Goal: Information Seeking & Learning: Learn about a topic

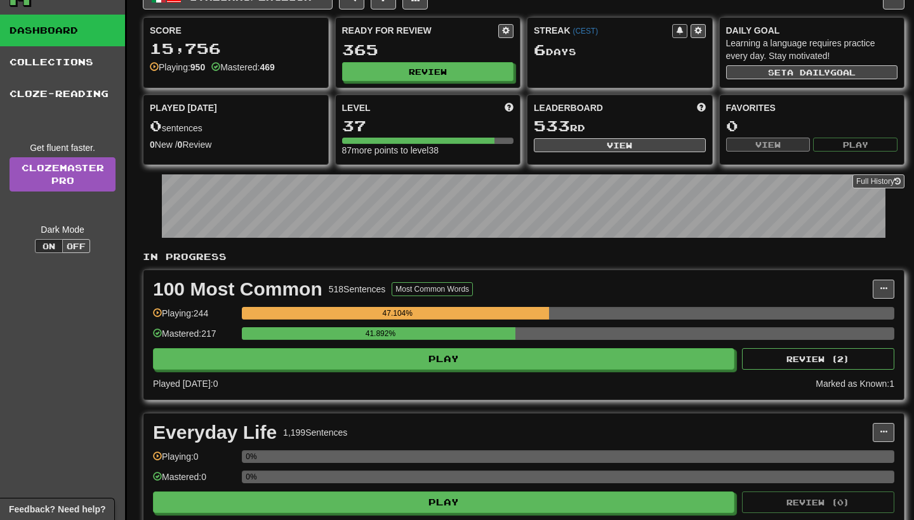
scroll to position [70, 0]
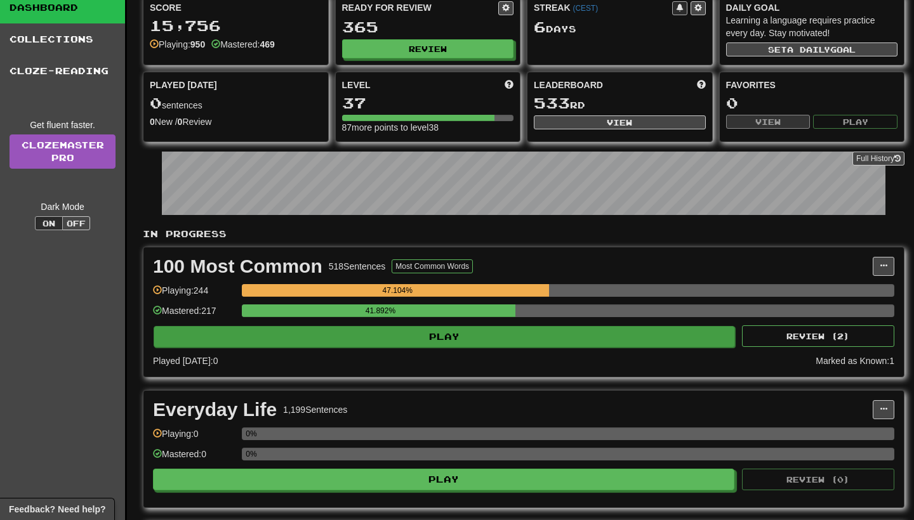
click at [595, 332] on button "Play" at bounding box center [444, 337] width 581 height 22
select select "**"
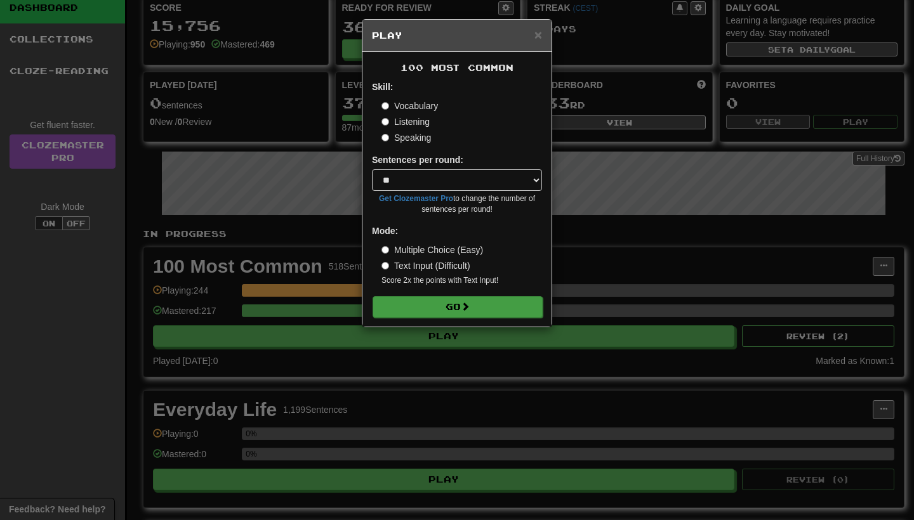
click at [520, 298] on button "Go" at bounding box center [457, 307] width 170 height 22
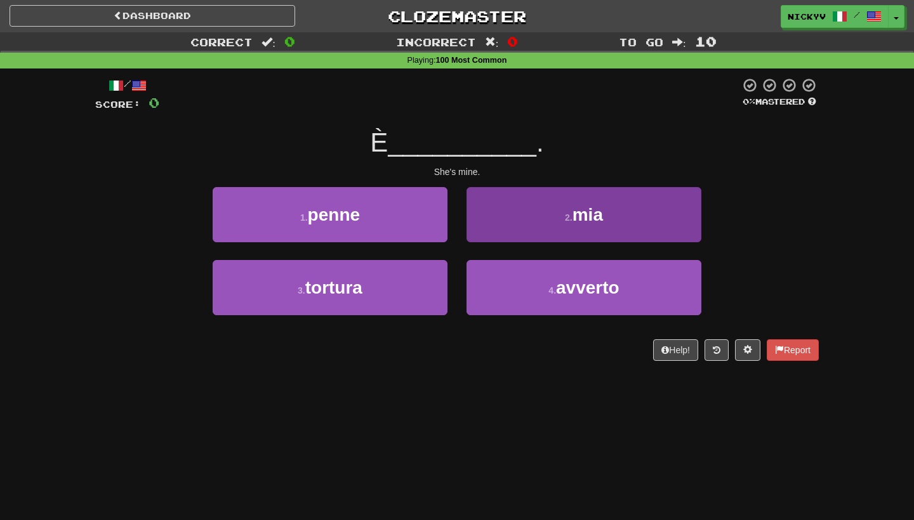
click at [525, 228] on button "2 . mia" at bounding box center [583, 214] width 235 height 55
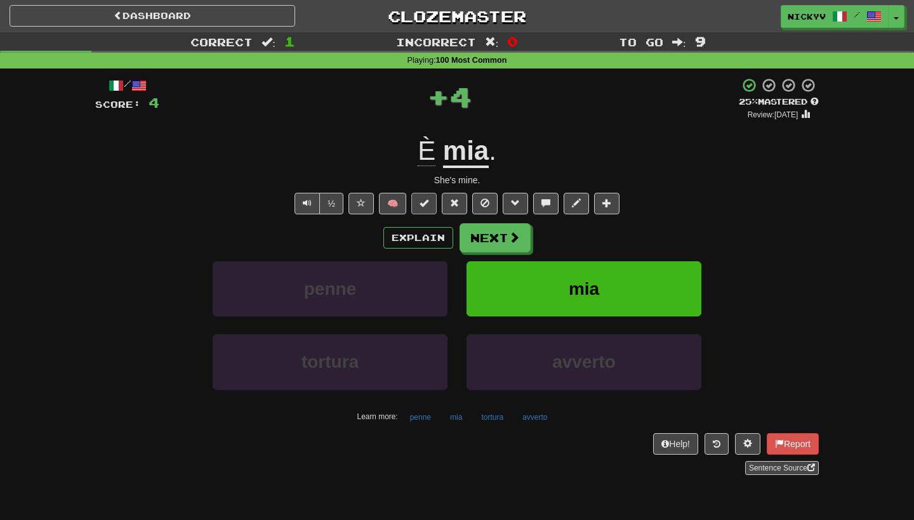
click at [435, 206] on button at bounding box center [423, 204] width 25 height 22
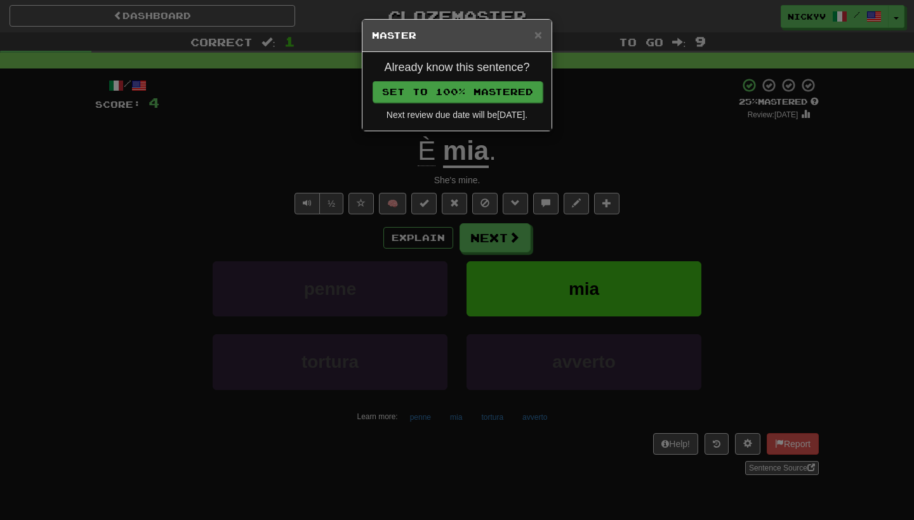
click at [511, 92] on button "Set to 100% Mastered" at bounding box center [457, 92] width 170 height 22
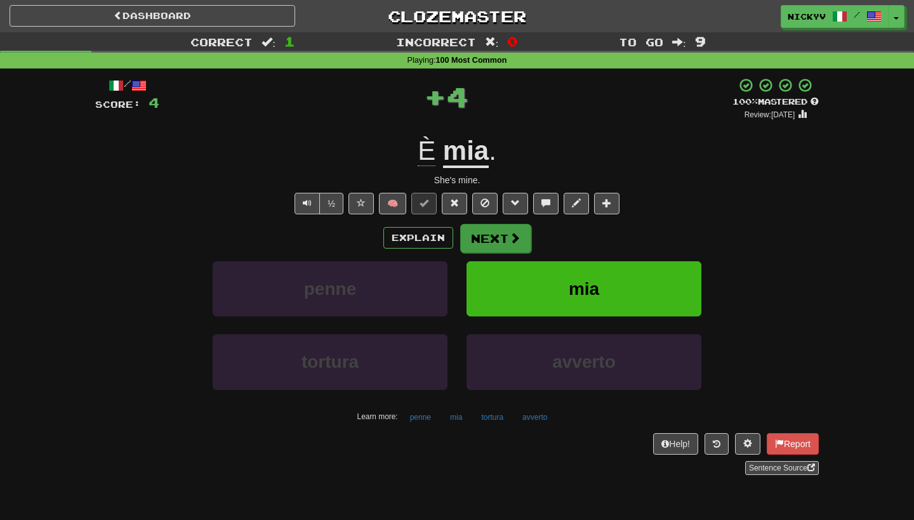
click at [503, 251] on button "Next" at bounding box center [495, 238] width 71 height 29
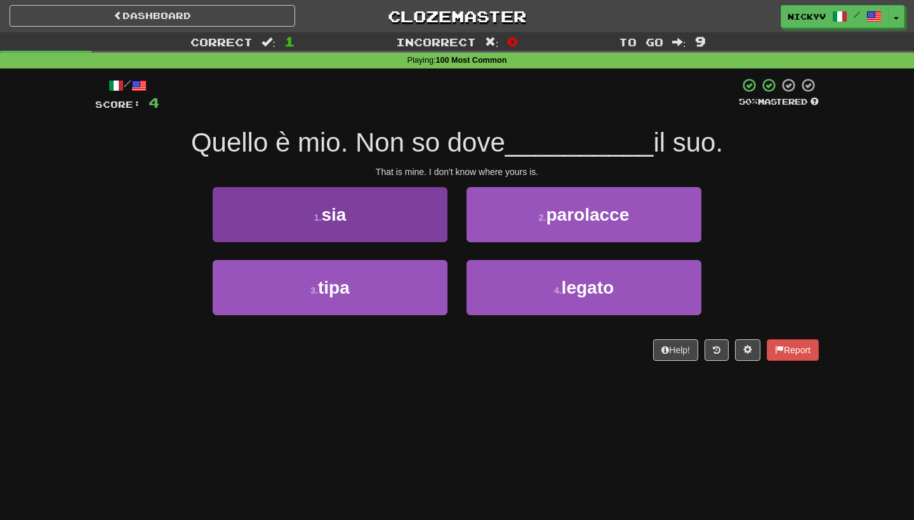
click at [416, 218] on button "1 . sia" at bounding box center [330, 214] width 235 height 55
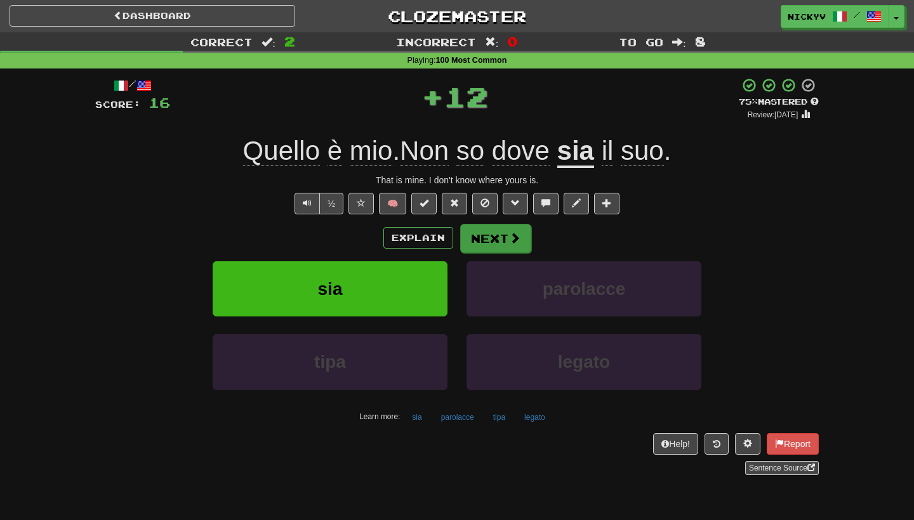
click at [484, 231] on button "Next" at bounding box center [495, 238] width 71 height 29
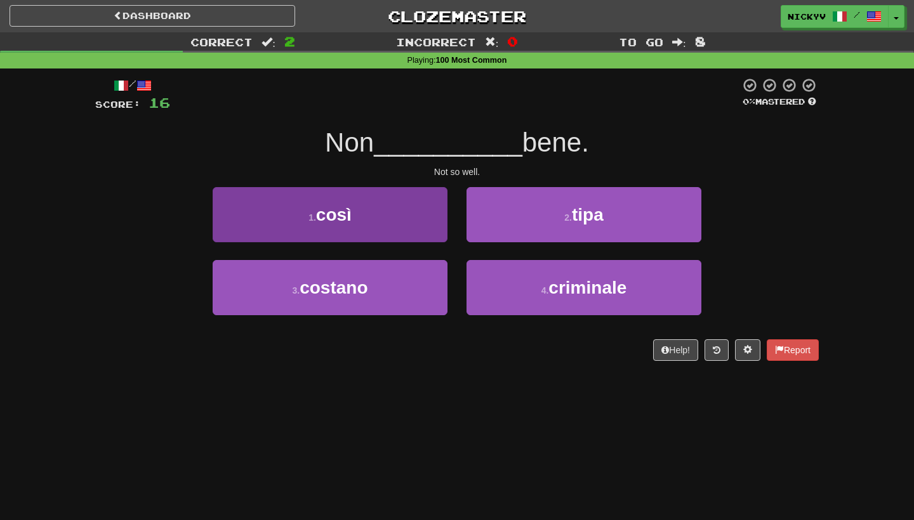
click at [437, 228] on button "1 . così" at bounding box center [330, 214] width 235 height 55
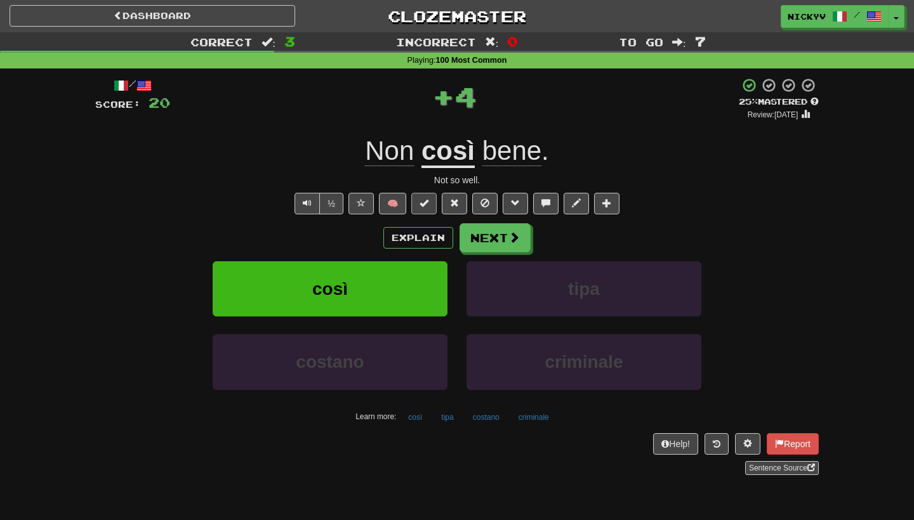
click at [428, 203] on span at bounding box center [423, 203] width 9 height 9
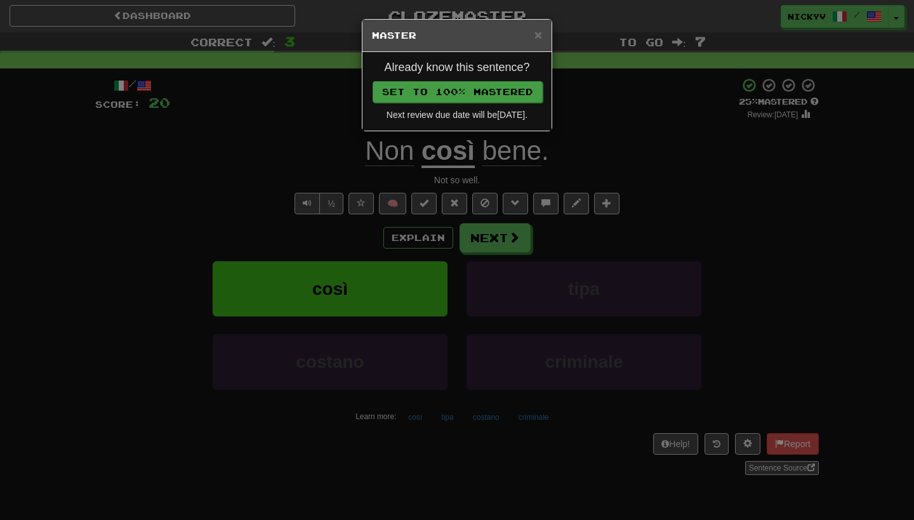
click at [510, 84] on button "Set to 100% Mastered" at bounding box center [457, 92] width 170 height 22
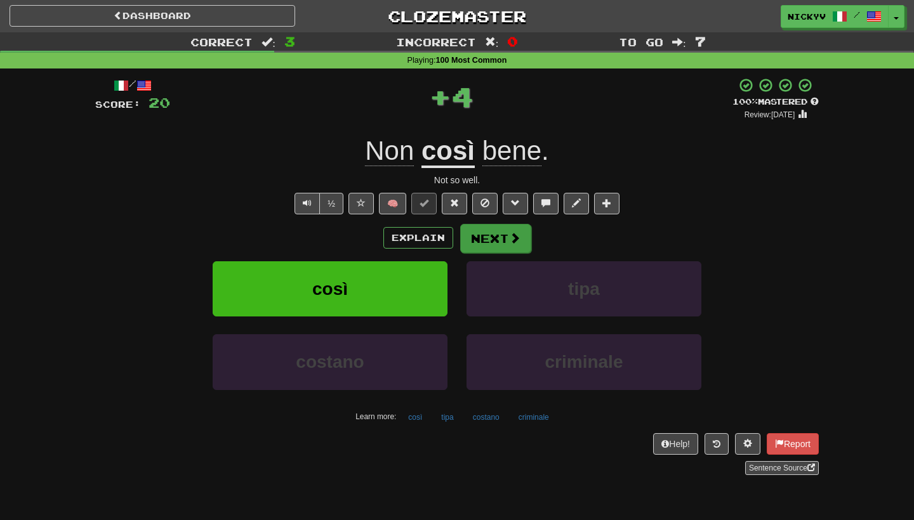
click at [501, 234] on button "Next" at bounding box center [495, 238] width 71 height 29
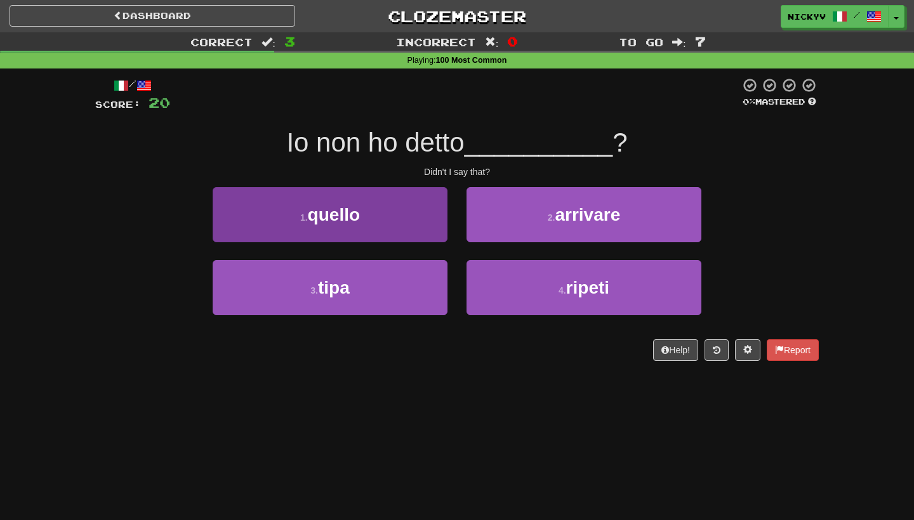
click at [425, 223] on button "1 . quello" at bounding box center [330, 214] width 235 height 55
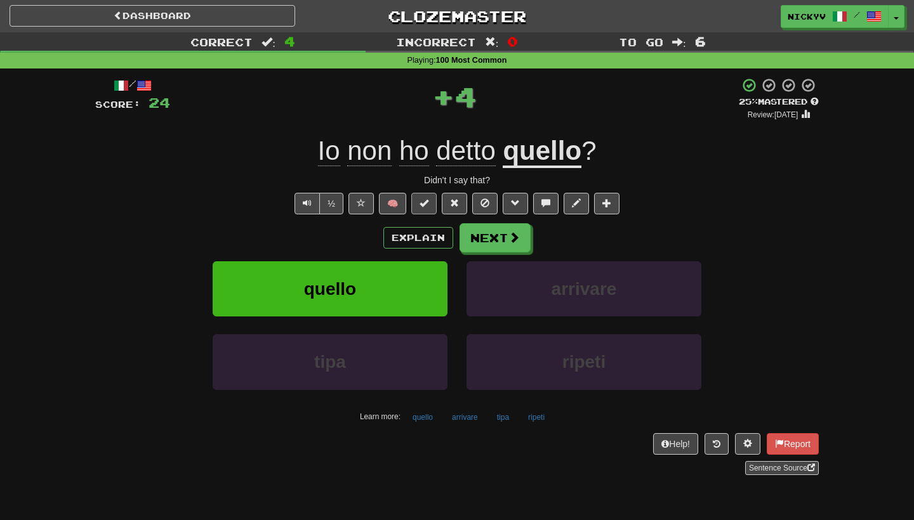
click at [421, 202] on span at bounding box center [423, 203] width 9 height 9
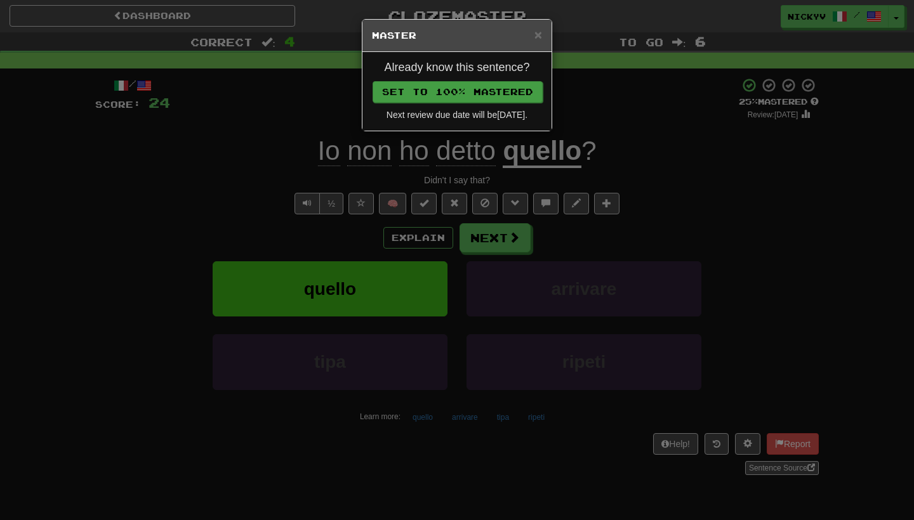
click at [475, 100] on button "Set to 100% Mastered" at bounding box center [457, 92] width 170 height 22
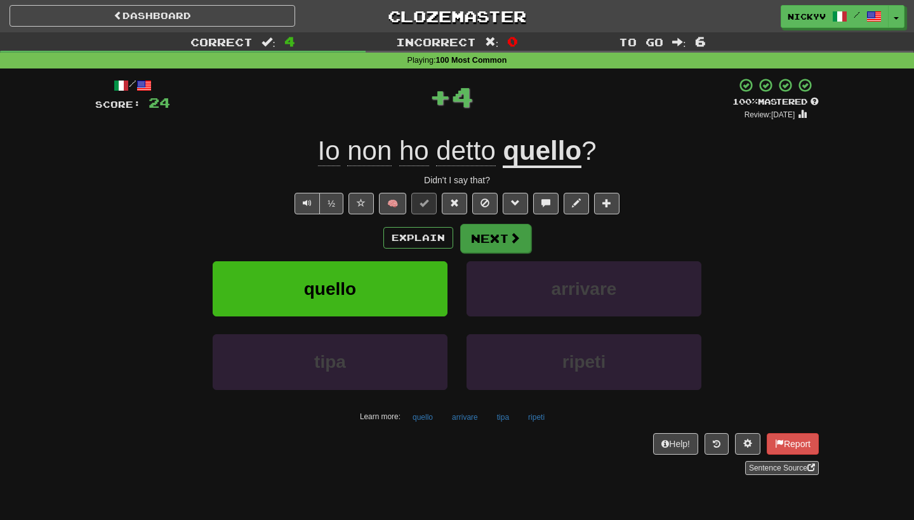
click at [470, 237] on button "Next" at bounding box center [495, 238] width 71 height 29
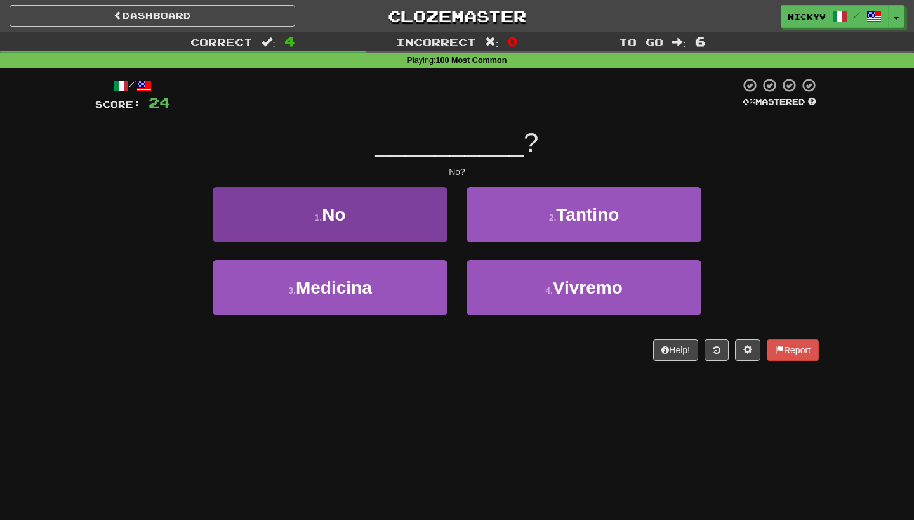
click at [398, 228] on button "1 . No" at bounding box center [330, 214] width 235 height 55
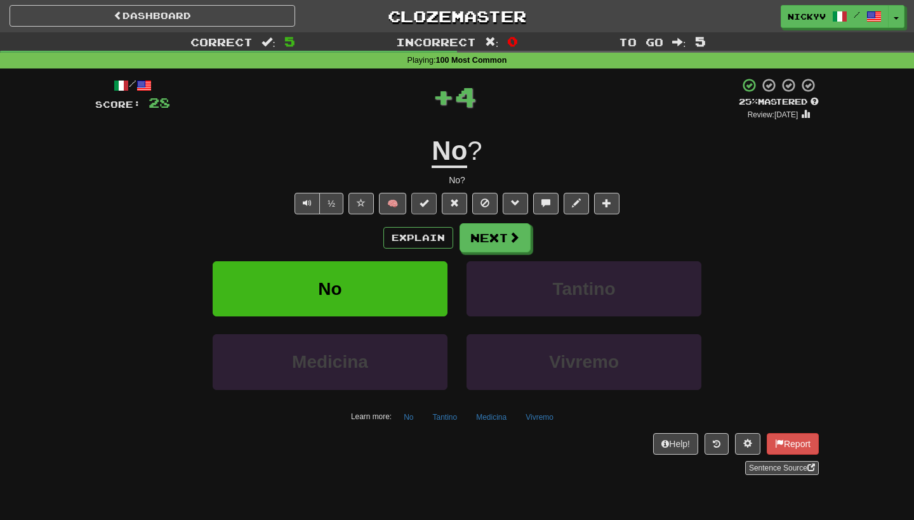
click at [423, 201] on span at bounding box center [423, 203] width 9 height 9
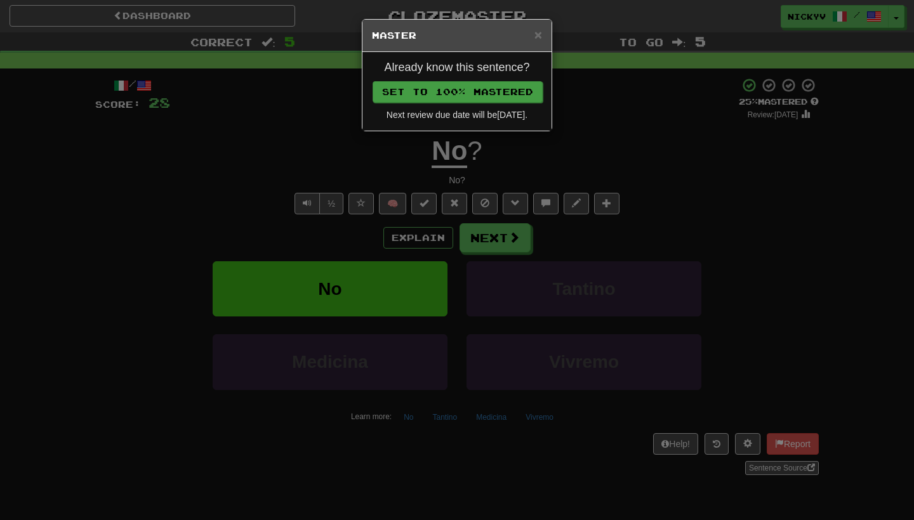
click at [494, 81] on button "Set to 100% Mastered" at bounding box center [457, 92] width 170 height 22
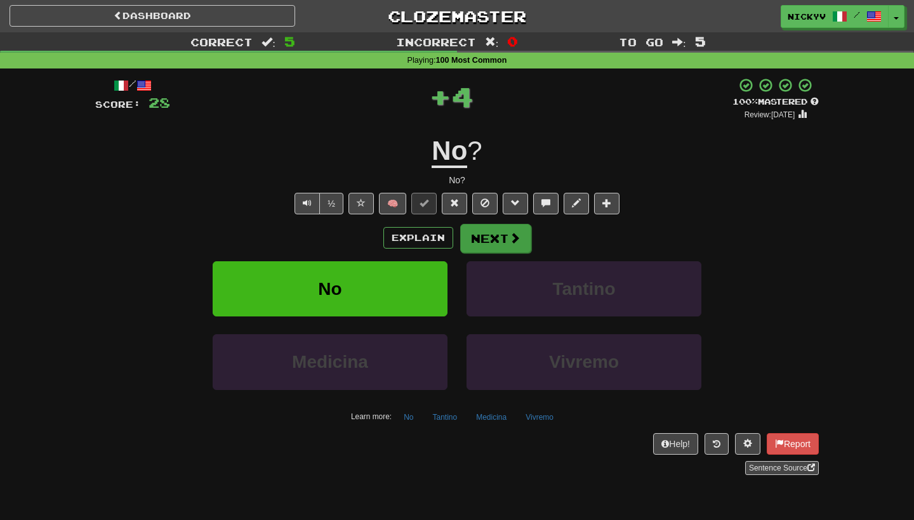
click at [491, 228] on button "Next" at bounding box center [495, 238] width 71 height 29
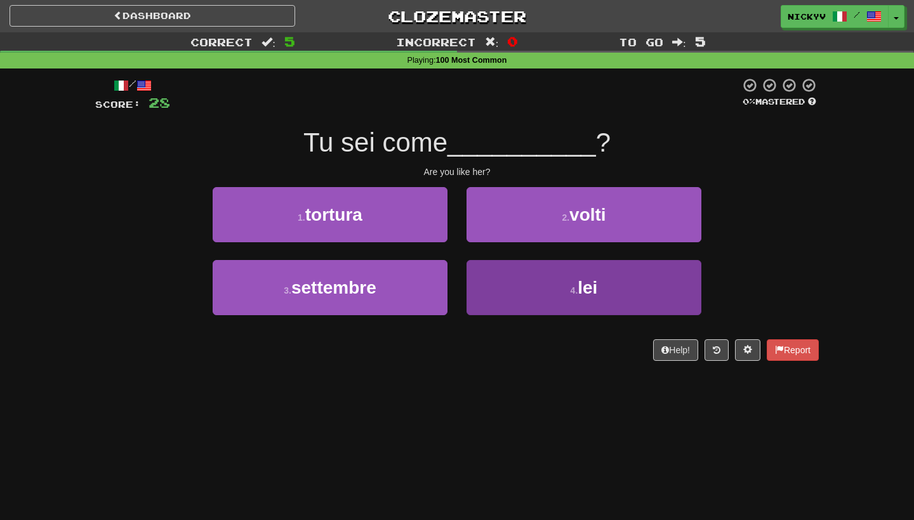
click at [515, 296] on button "4 . lei" at bounding box center [583, 287] width 235 height 55
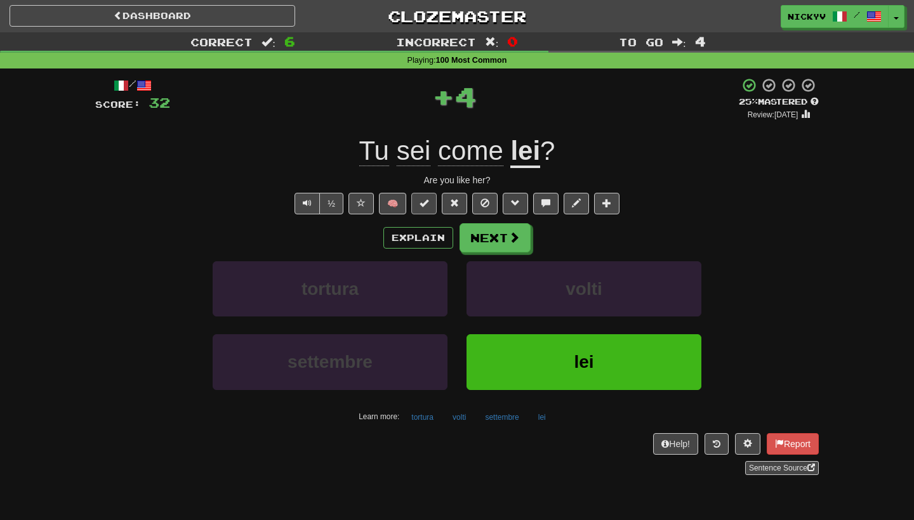
click at [430, 207] on button at bounding box center [423, 204] width 25 height 22
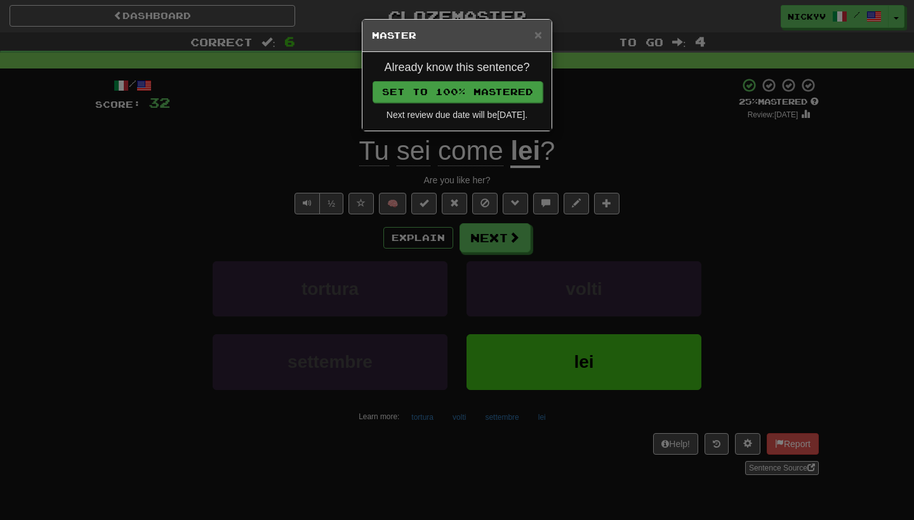
click at [494, 95] on button "Set to 100% Mastered" at bounding box center [457, 92] width 170 height 22
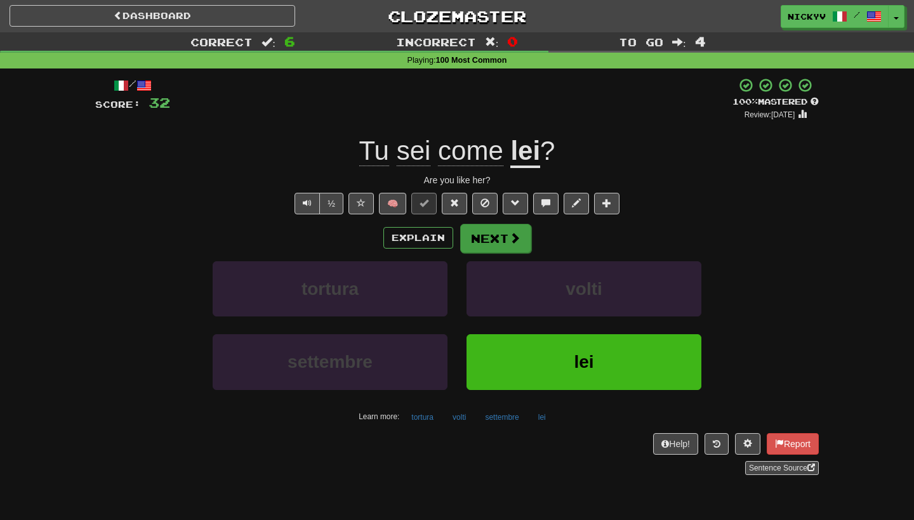
click at [491, 237] on button "Next" at bounding box center [495, 238] width 71 height 29
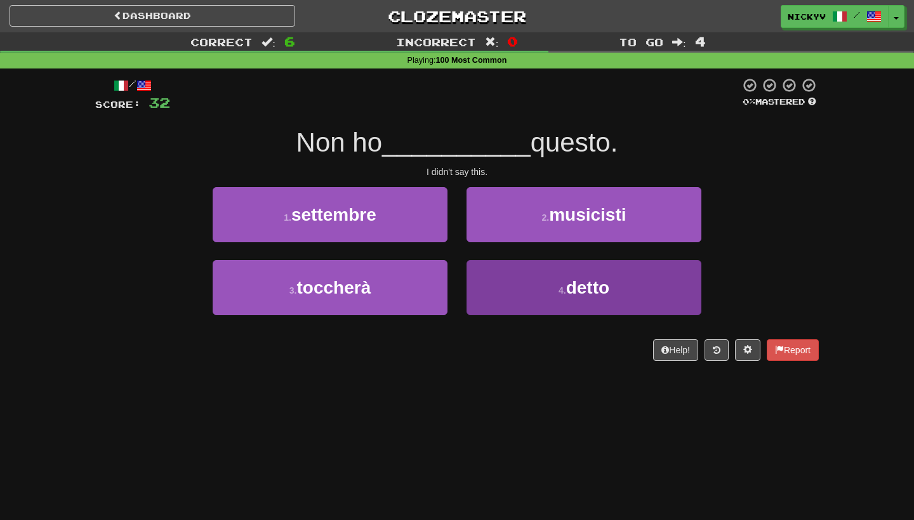
click at [518, 272] on button "4 . detto" at bounding box center [583, 287] width 235 height 55
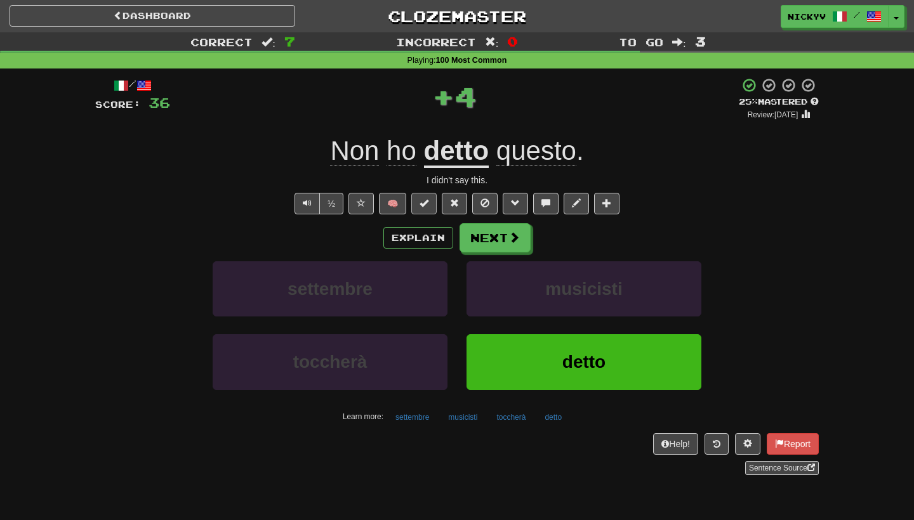
click at [425, 194] on button at bounding box center [423, 204] width 25 height 22
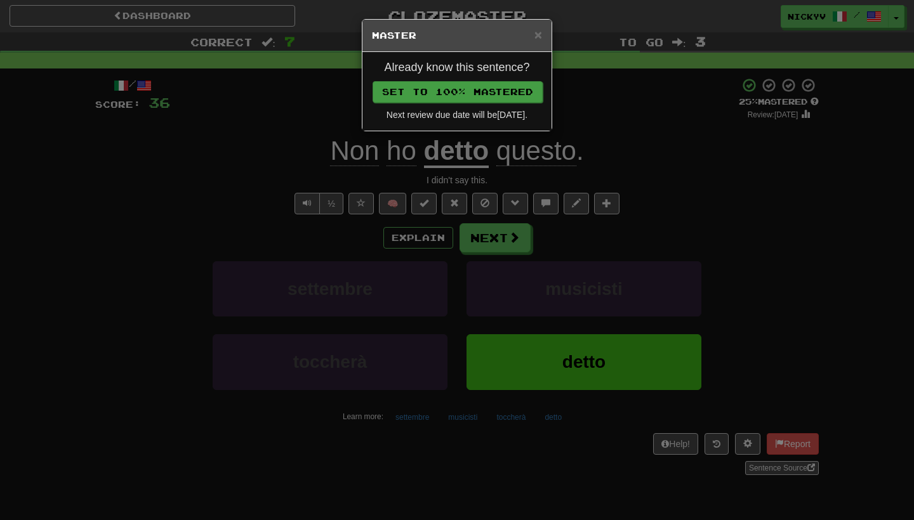
click at [475, 94] on button "Set to 100% Mastered" at bounding box center [457, 92] width 170 height 22
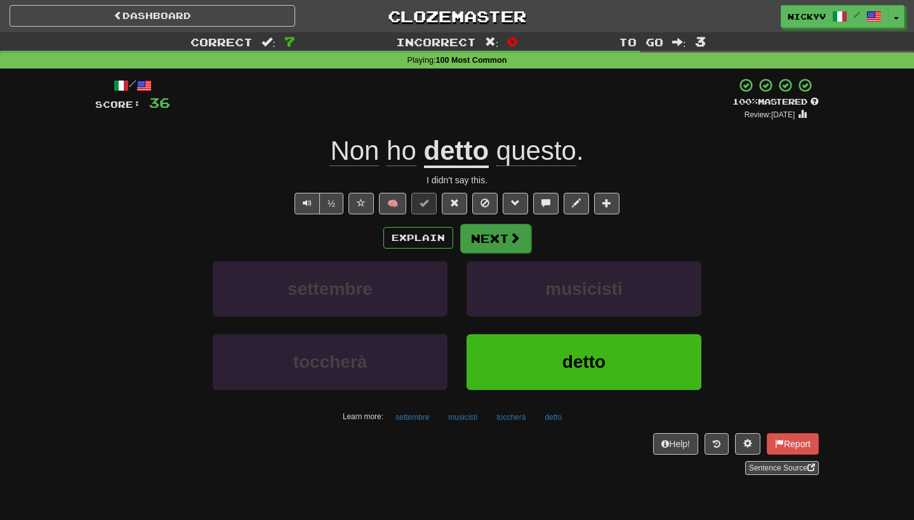
click at [483, 235] on button "Next" at bounding box center [495, 238] width 71 height 29
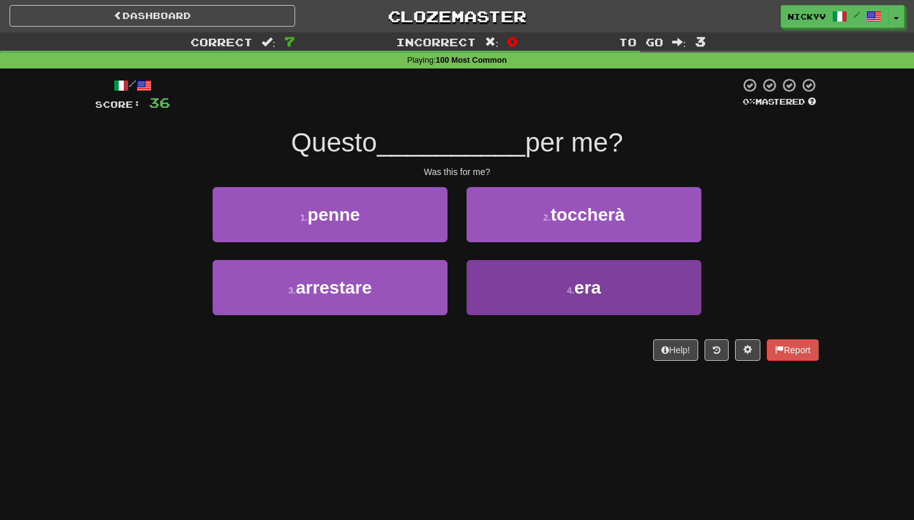
click at [479, 282] on button "4 . era" at bounding box center [583, 287] width 235 height 55
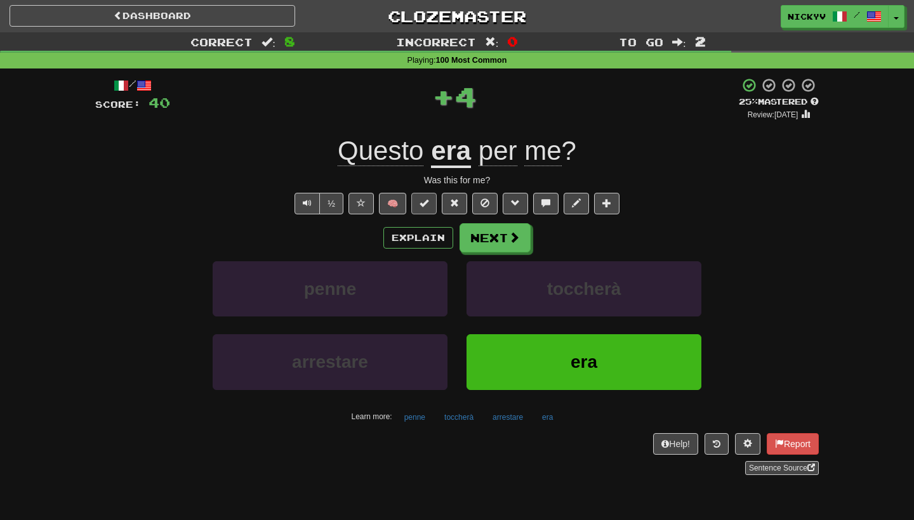
click at [431, 211] on button at bounding box center [423, 204] width 25 height 22
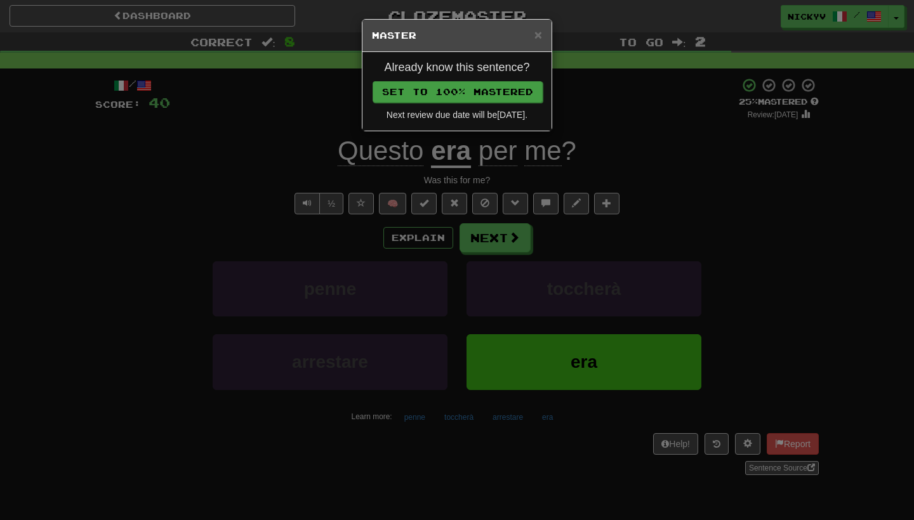
click at [483, 100] on button "Set to 100% Mastered" at bounding box center [457, 92] width 170 height 22
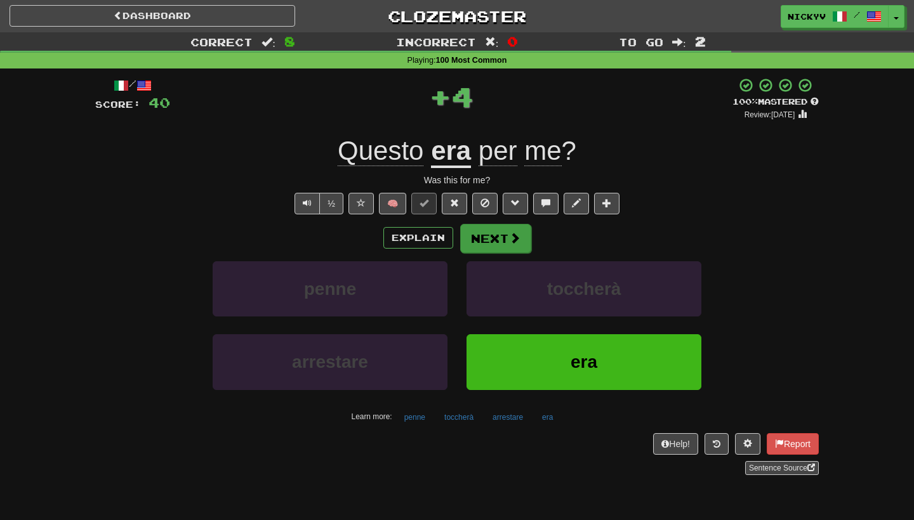
click at [489, 239] on button "Next" at bounding box center [495, 238] width 71 height 29
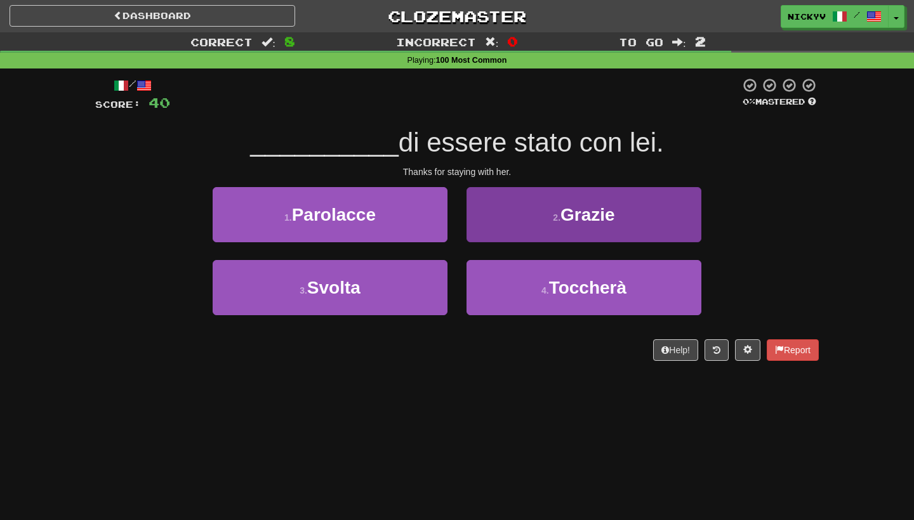
click at [499, 222] on button "2 . Grazie" at bounding box center [583, 214] width 235 height 55
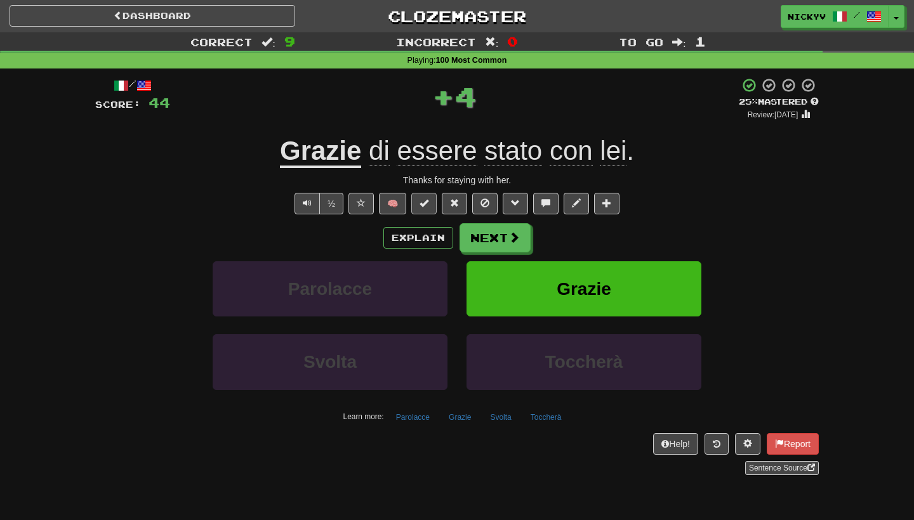
click at [433, 201] on button at bounding box center [423, 204] width 25 height 22
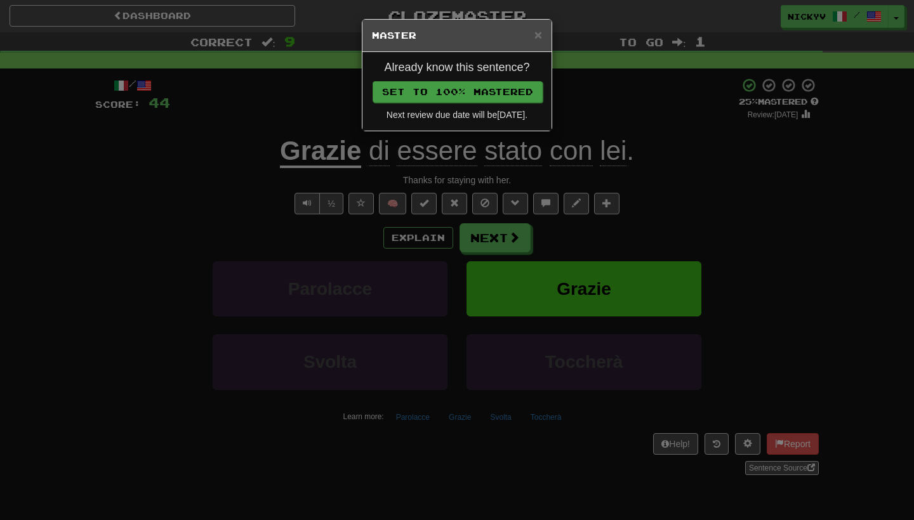
click at [494, 89] on button "Set to 100% Mastered" at bounding box center [457, 92] width 170 height 22
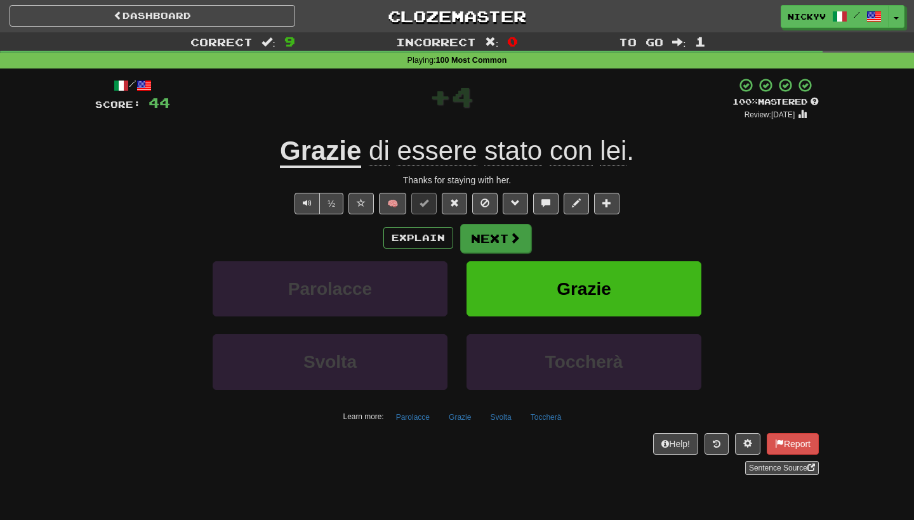
click at [488, 237] on button "Next" at bounding box center [495, 238] width 71 height 29
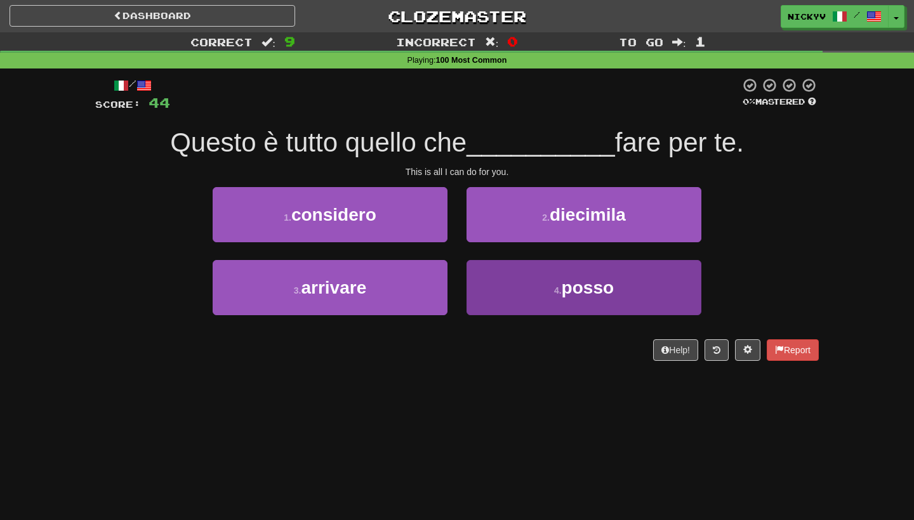
click at [531, 273] on button "4 . posso" at bounding box center [583, 287] width 235 height 55
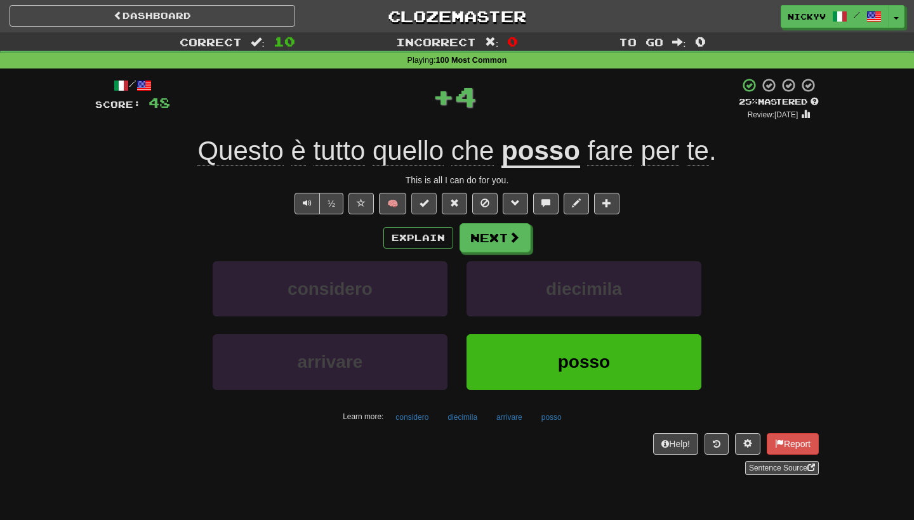
click at [433, 205] on button at bounding box center [423, 204] width 25 height 22
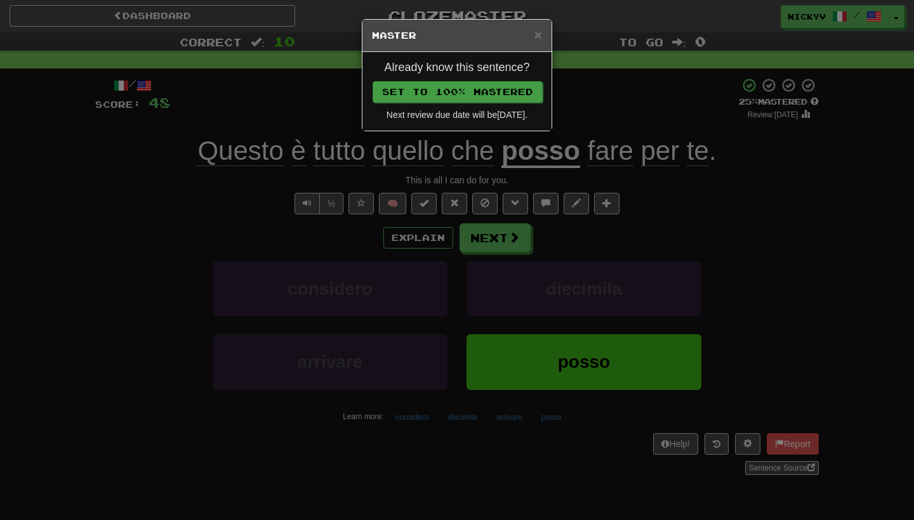
click at [470, 81] on button "Set to 100% Mastered" at bounding box center [457, 92] width 170 height 22
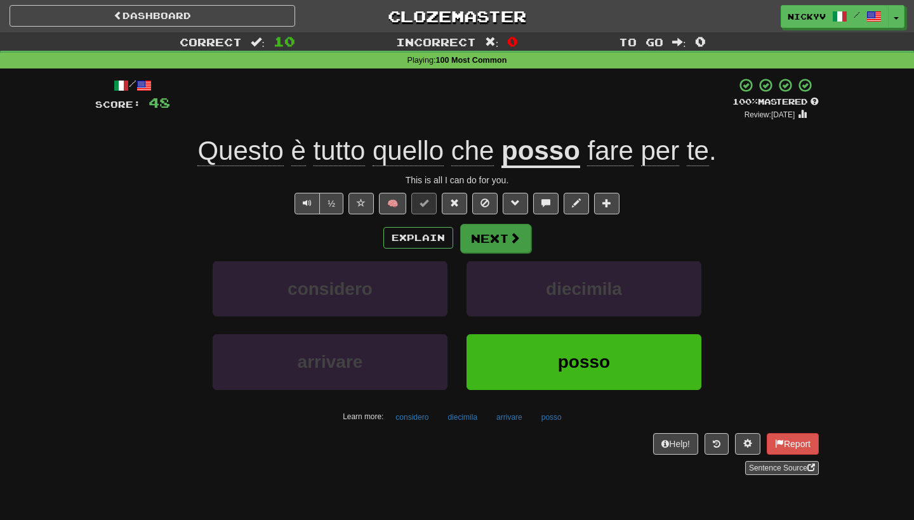
click at [495, 244] on button "Next" at bounding box center [495, 238] width 71 height 29
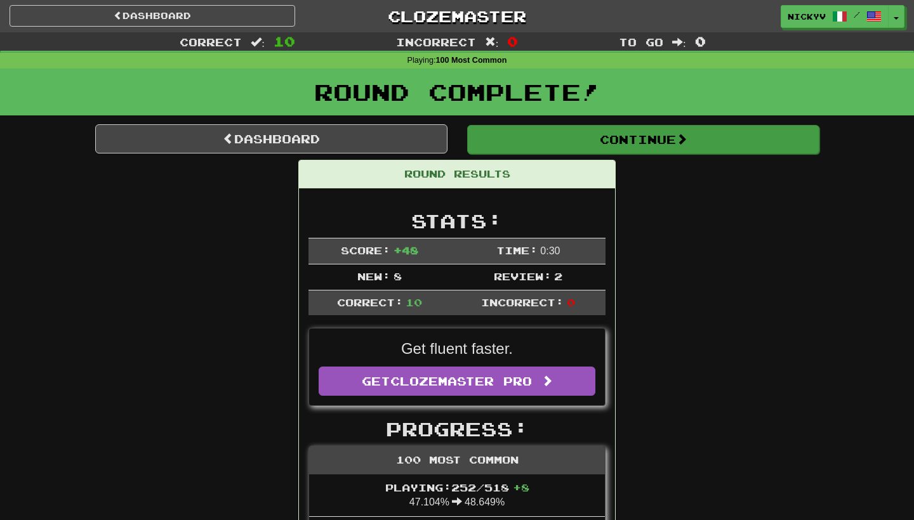
click at [534, 146] on button "Continue" at bounding box center [643, 139] width 352 height 29
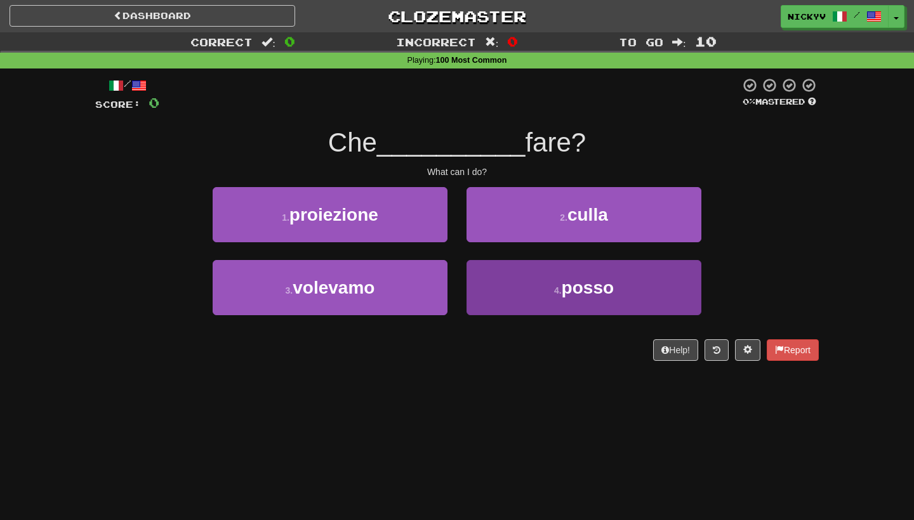
click at [496, 278] on button "4 . posso" at bounding box center [583, 287] width 235 height 55
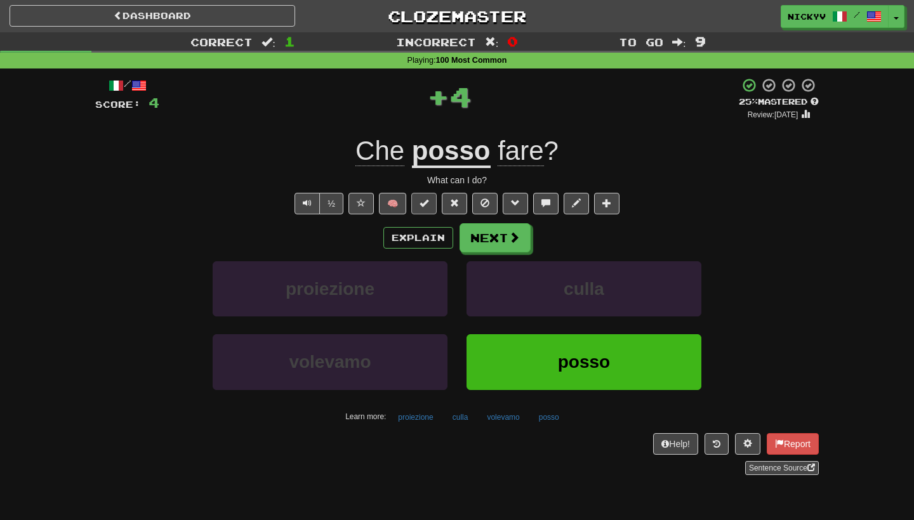
click at [436, 200] on button at bounding box center [423, 204] width 25 height 22
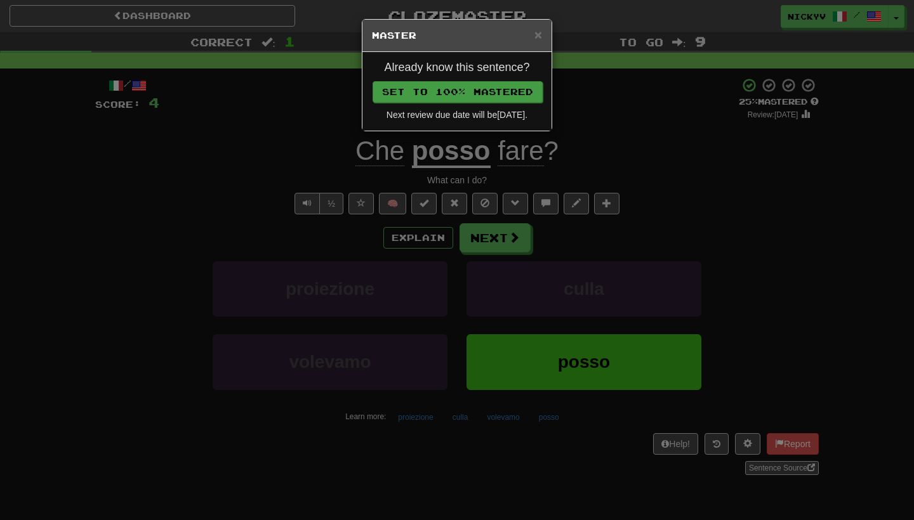
click at [523, 84] on button "Set to 100% Mastered" at bounding box center [457, 92] width 170 height 22
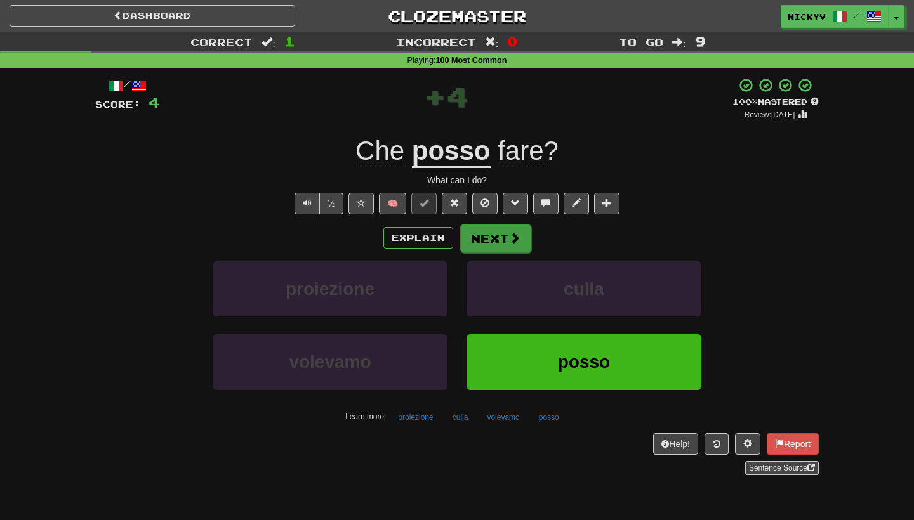
click at [486, 245] on button "Next" at bounding box center [495, 238] width 71 height 29
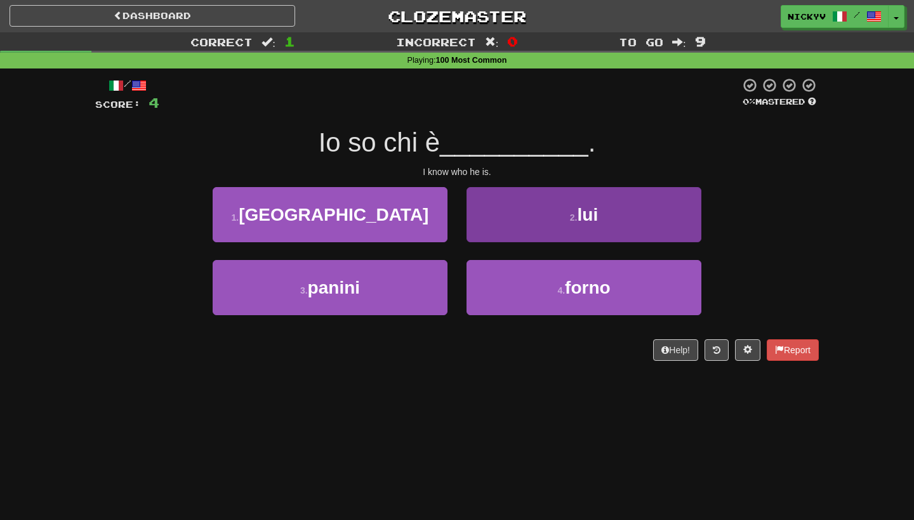
click at [505, 226] on button "2 . lui" at bounding box center [583, 214] width 235 height 55
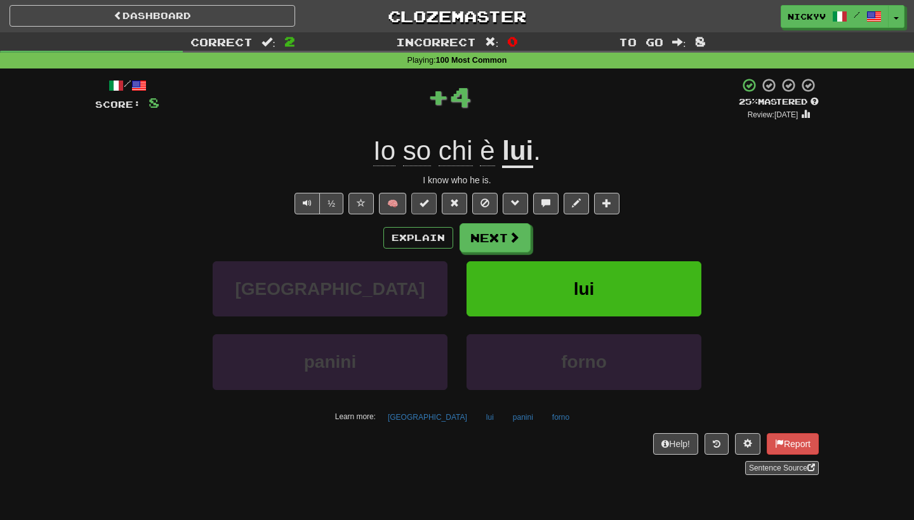
click at [423, 199] on span at bounding box center [423, 203] width 9 height 9
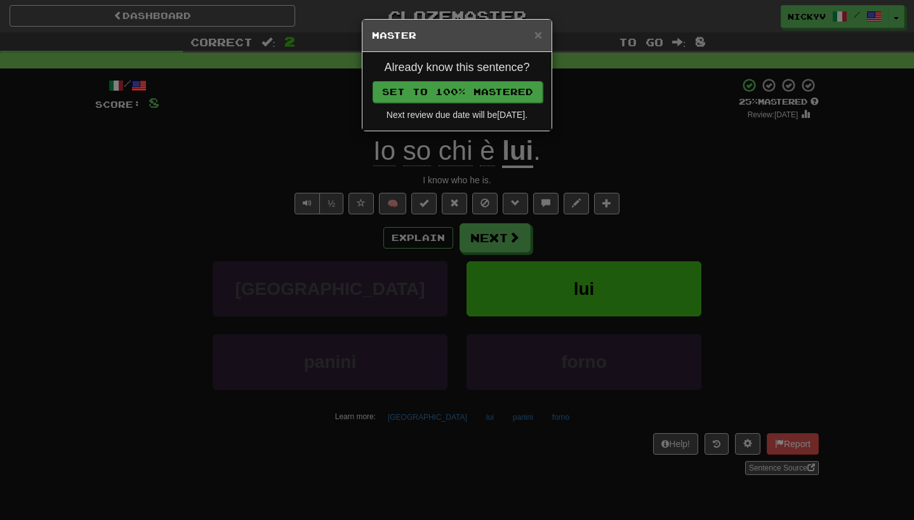
click at [502, 95] on button "Set to 100% Mastered" at bounding box center [457, 92] width 170 height 22
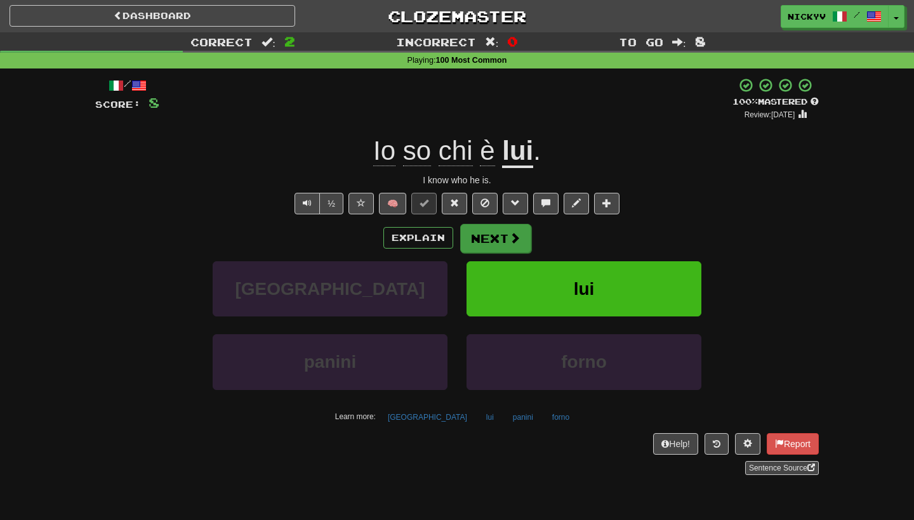
click at [493, 233] on button "Next" at bounding box center [495, 238] width 71 height 29
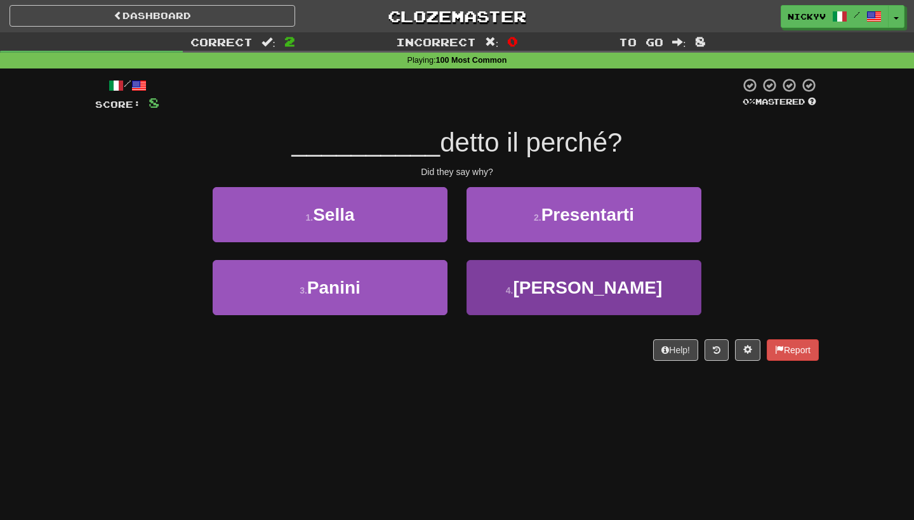
click at [491, 286] on button "4 . Hanno" at bounding box center [583, 287] width 235 height 55
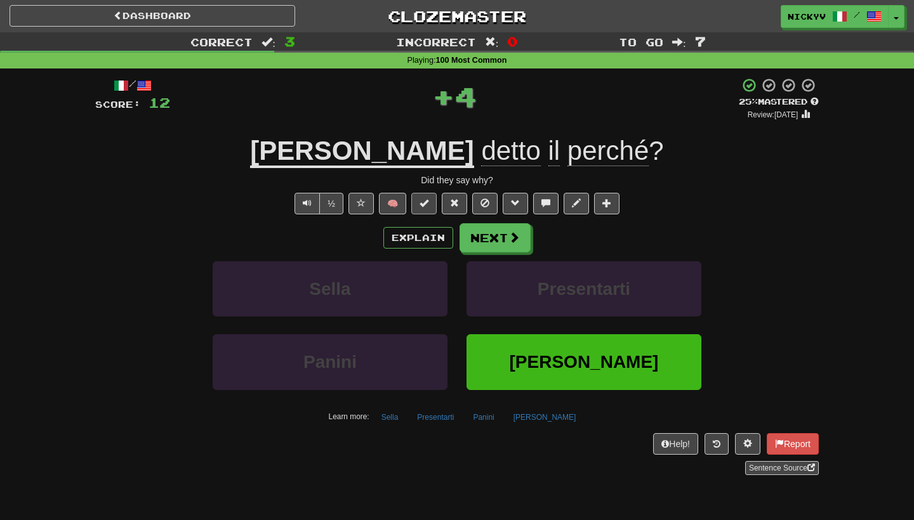
click at [432, 202] on button at bounding box center [423, 204] width 25 height 22
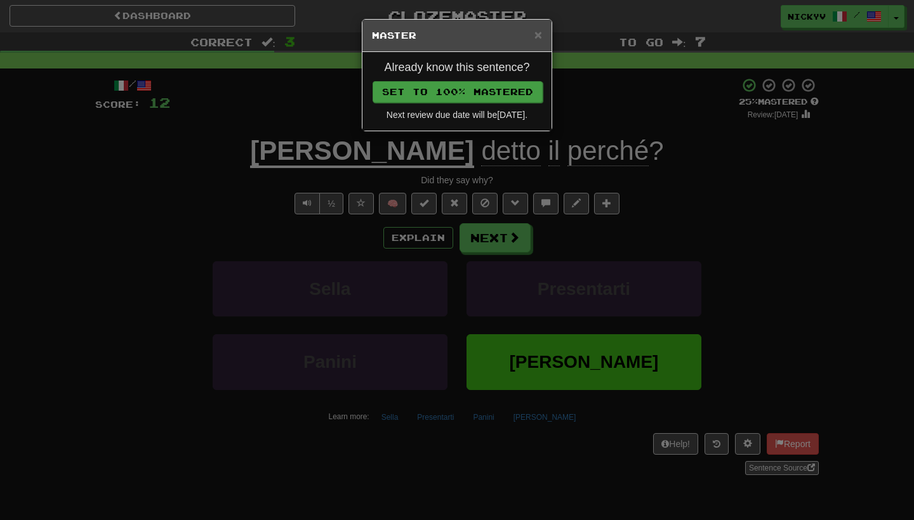
click at [496, 91] on button "Set to 100% Mastered" at bounding box center [457, 92] width 170 height 22
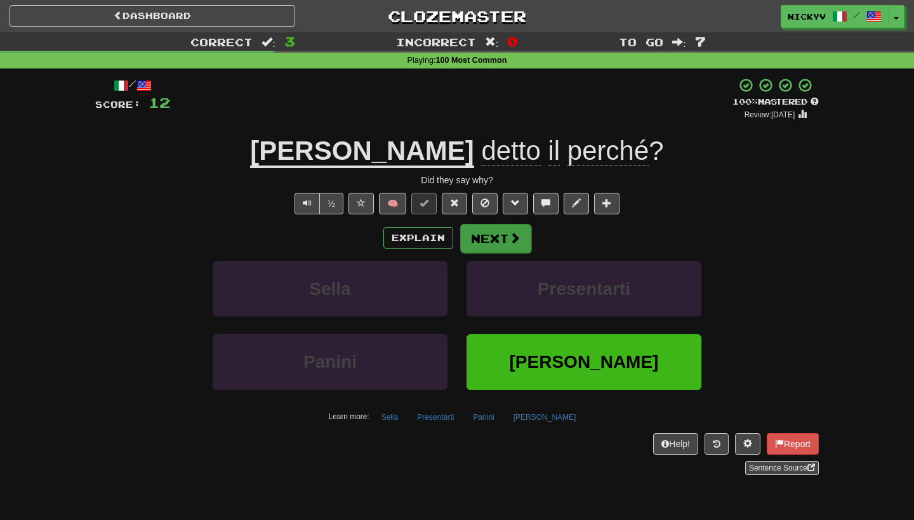
click at [488, 239] on button "Next" at bounding box center [495, 238] width 71 height 29
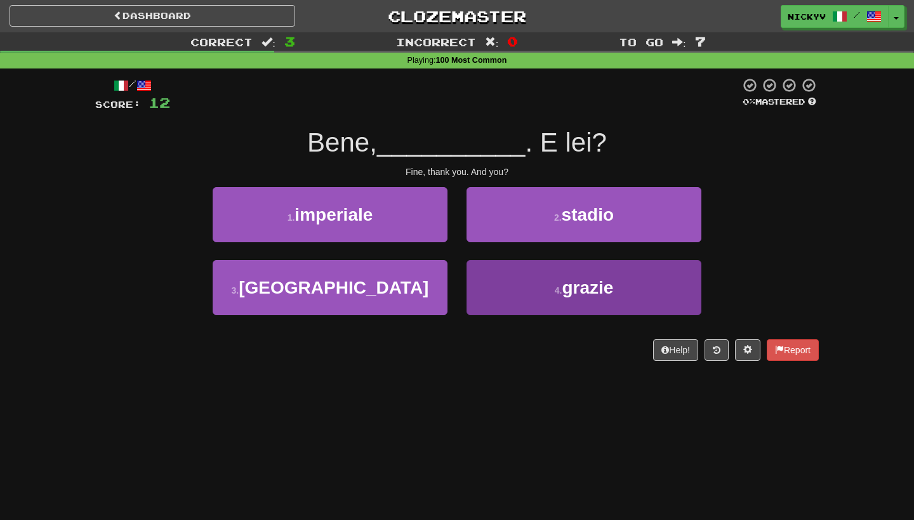
click at [491, 283] on button "4 . grazie" at bounding box center [583, 287] width 235 height 55
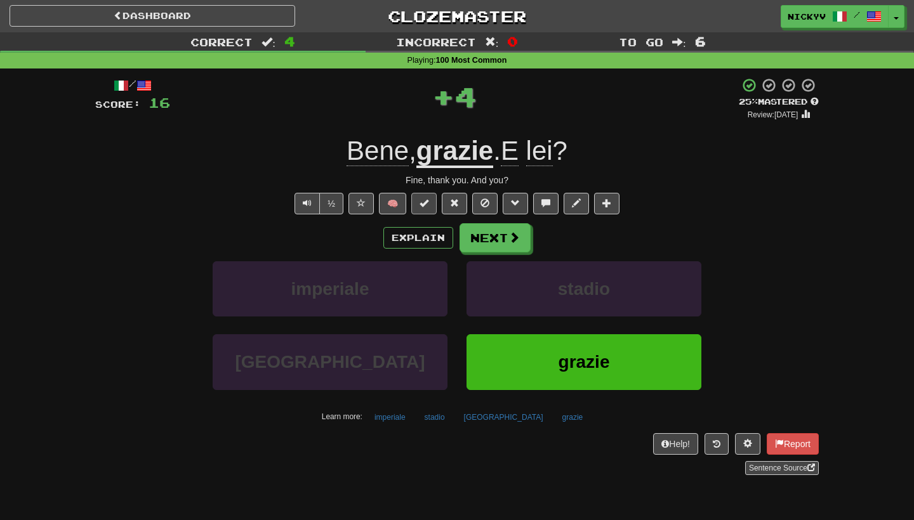
click at [426, 199] on span at bounding box center [423, 203] width 9 height 9
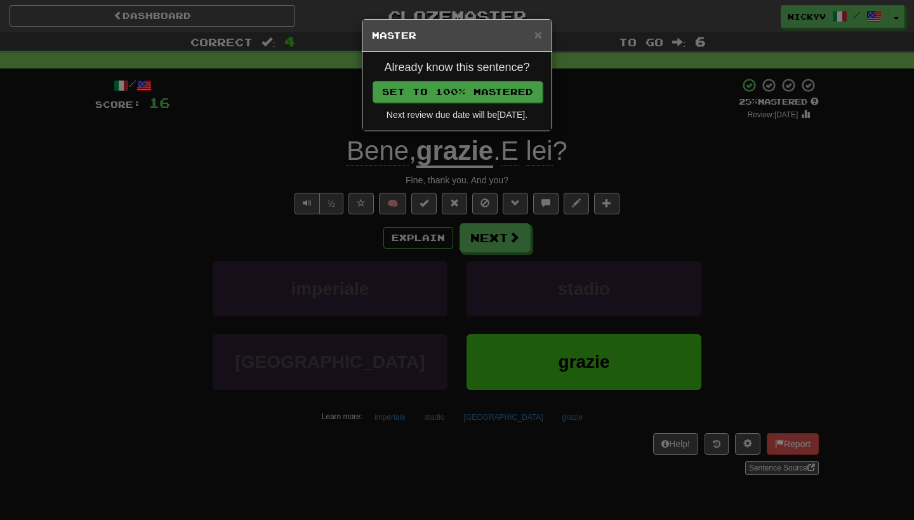
click at [480, 89] on button "Set to 100% Mastered" at bounding box center [457, 92] width 170 height 22
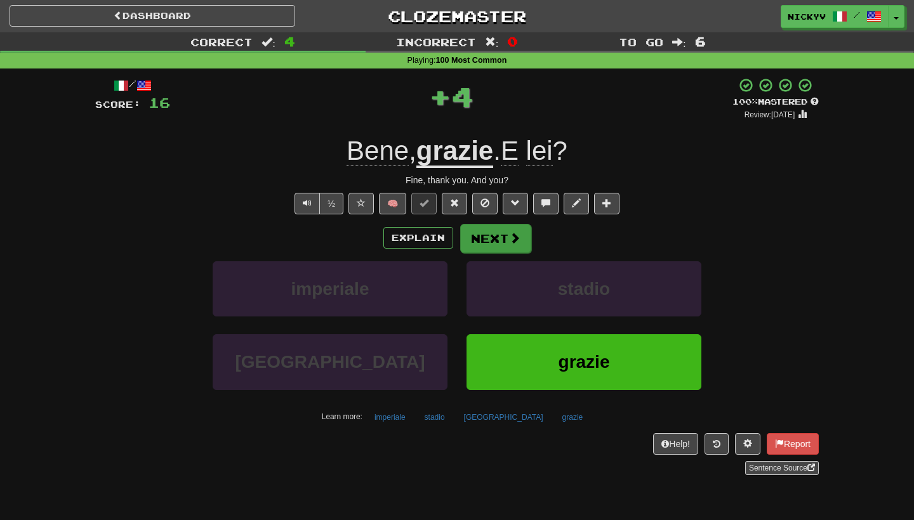
click at [485, 246] on button "Next" at bounding box center [495, 238] width 71 height 29
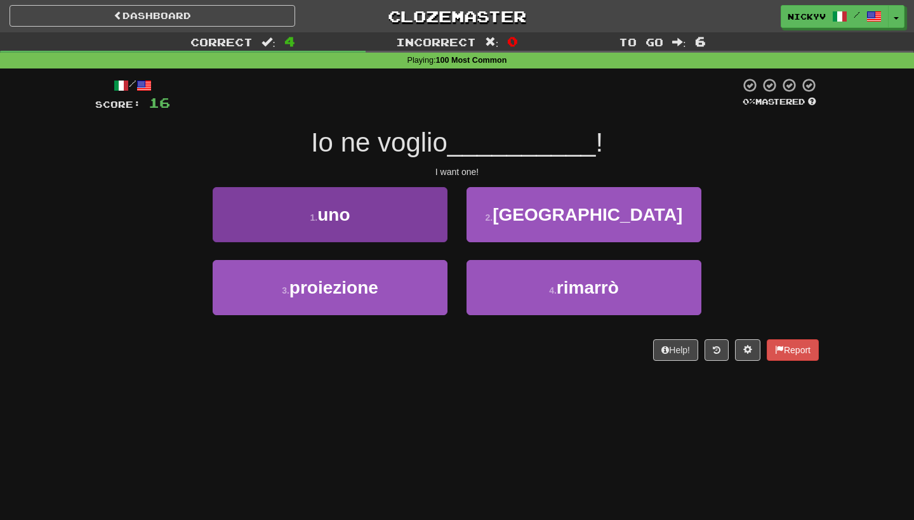
click at [415, 223] on button "1 . uno" at bounding box center [330, 214] width 235 height 55
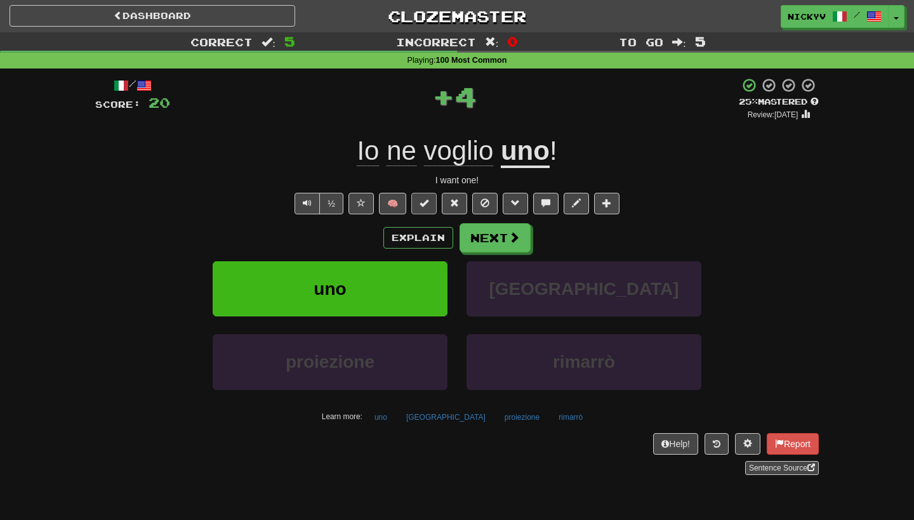
click at [425, 203] on span at bounding box center [423, 203] width 9 height 9
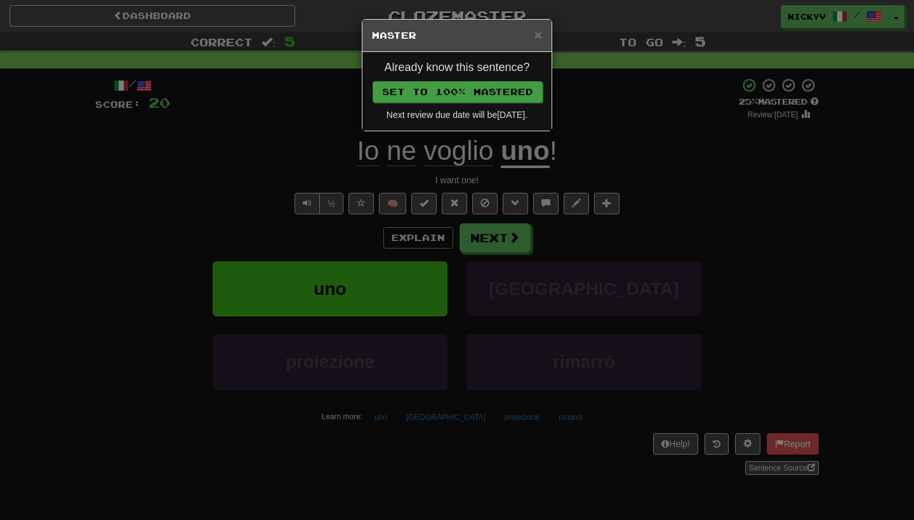
click at [511, 92] on button "Set to 100% Mastered" at bounding box center [457, 92] width 170 height 22
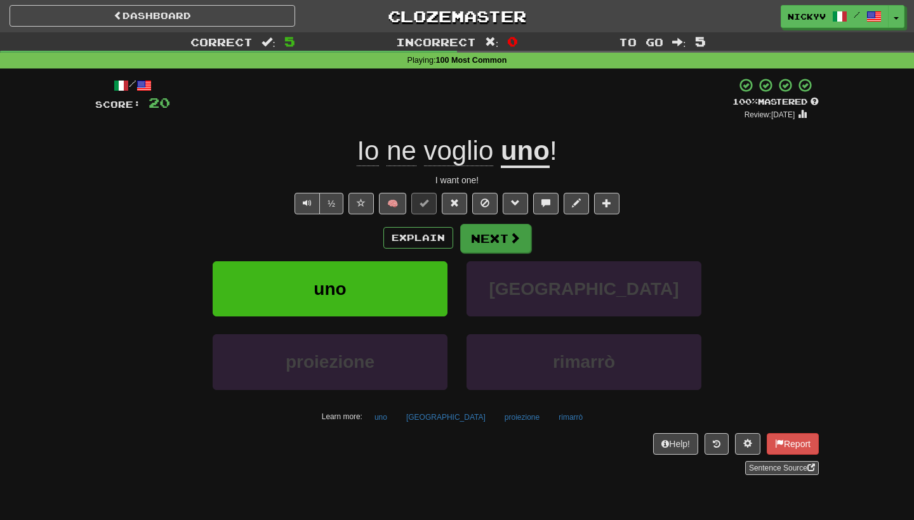
click at [504, 235] on button "Next" at bounding box center [495, 238] width 71 height 29
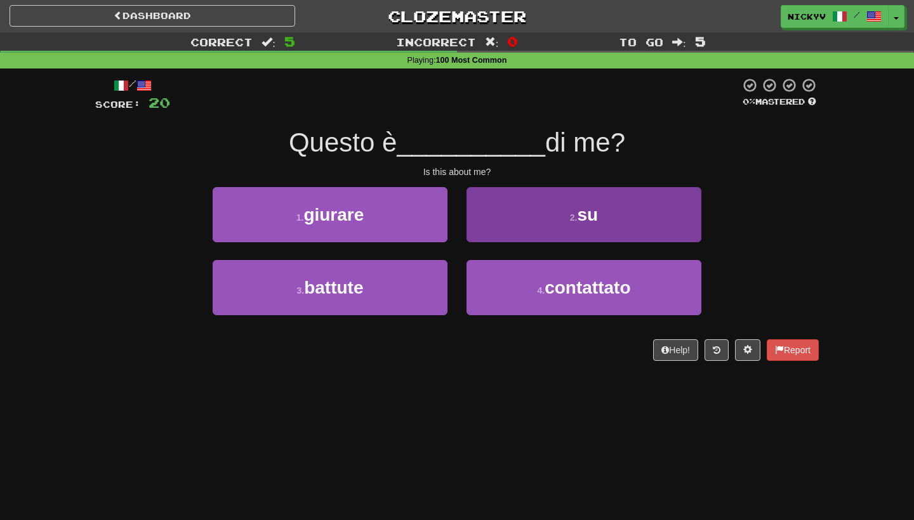
click at [504, 235] on button "2 . su" at bounding box center [583, 214] width 235 height 55
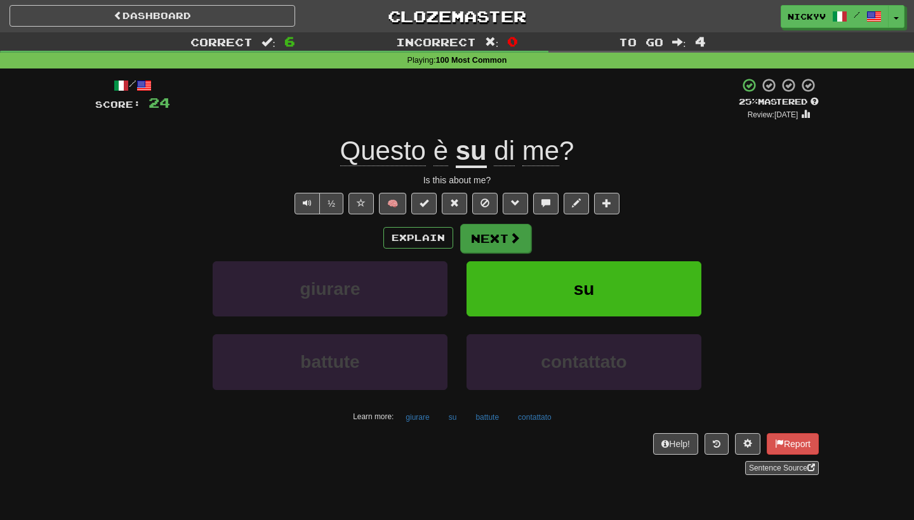
click at [471, 230] on button "Next" at bounding box center [495, 238] width 71 height 29
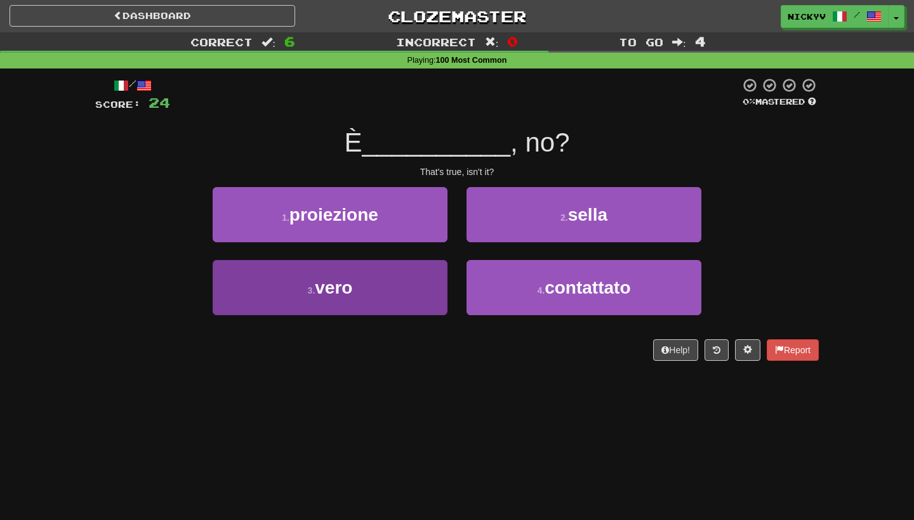
click at [407, 276] on button "3 . vero" at bounding box center [330, 287] width 235 height 55
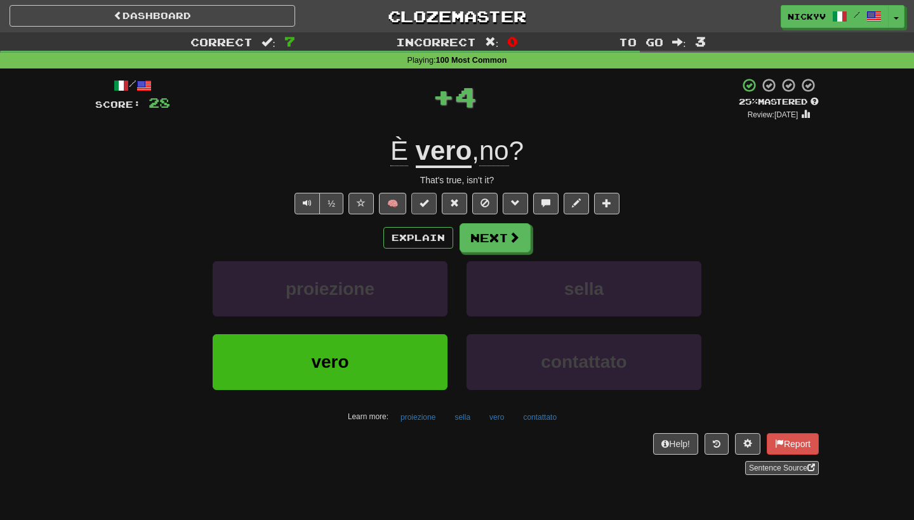
click at [429, 199] on button at bounding box center [423, 204] width 25 height 22
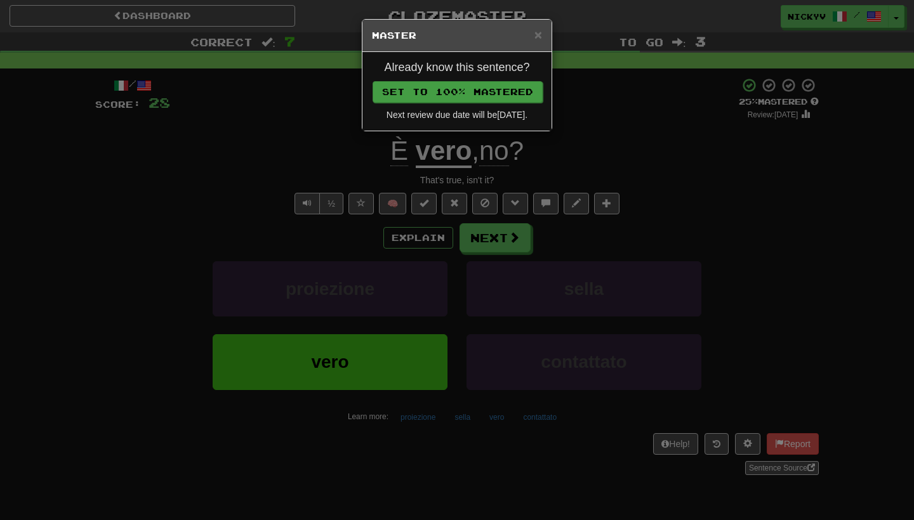
click at [460, 96] on button "Set to 100% Mastered" at bounding box center [457, 92] width 170 height 22
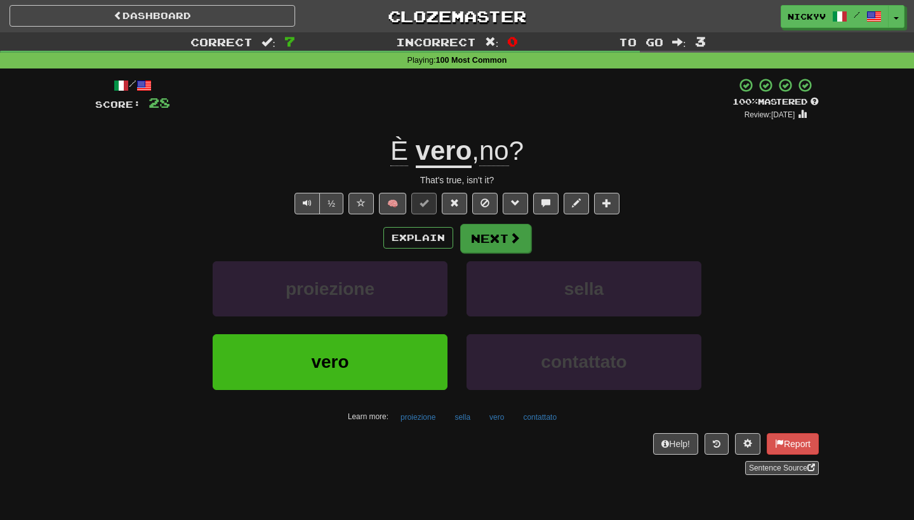
click at [498, 232] on button "Next" at bounding box center [495, 238] width 71 height 29
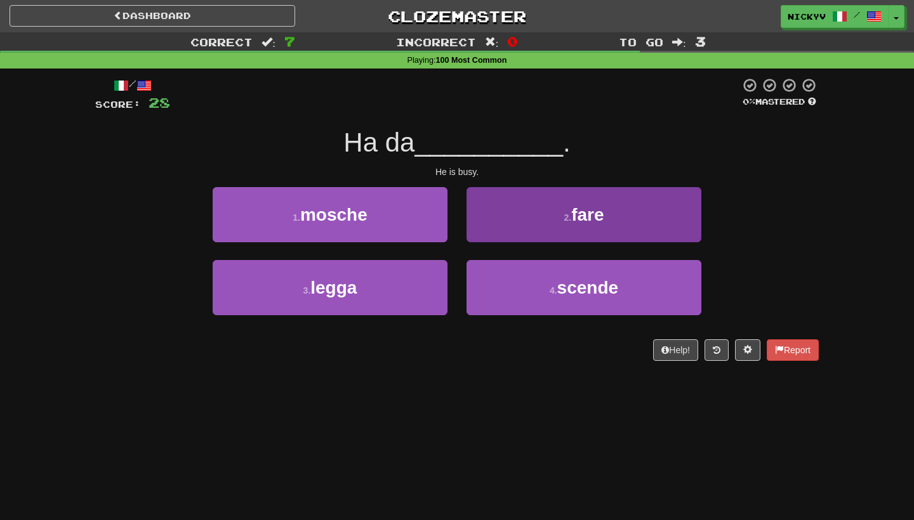
click at [534, 234] on button "2 . fare" at bounding box center [583, 214] width 235 height 55
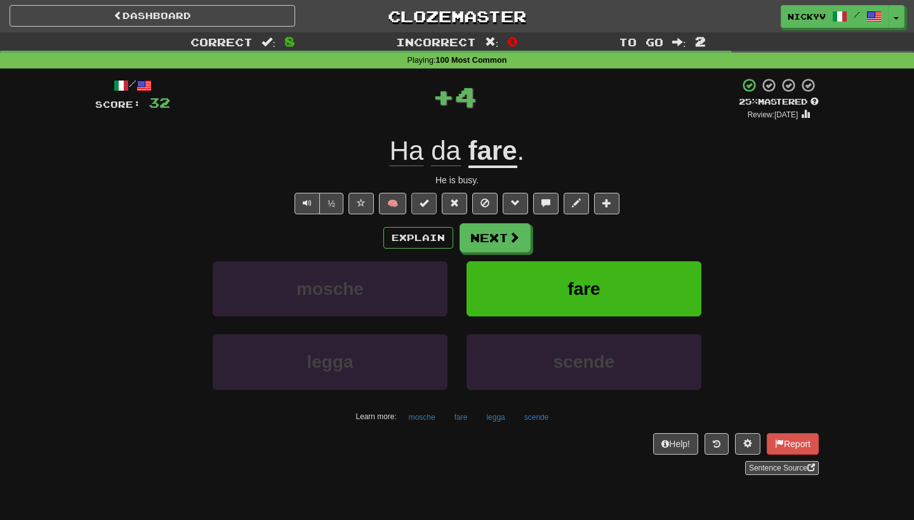
click at [426, 200] on span at bounding box center [423, 203] width 9 height 9
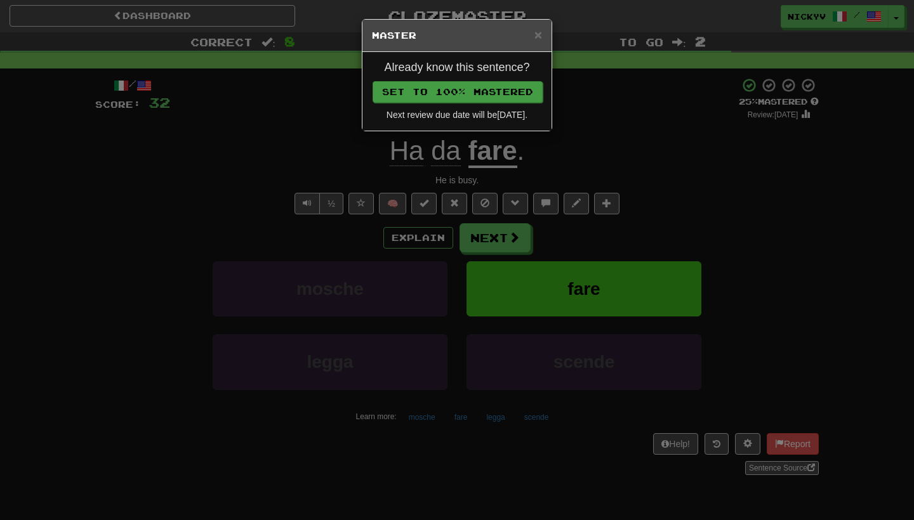
click at [466, 92] on button "Set to 100% Mastered" at bounding box center [457, 92] width 170 height 22
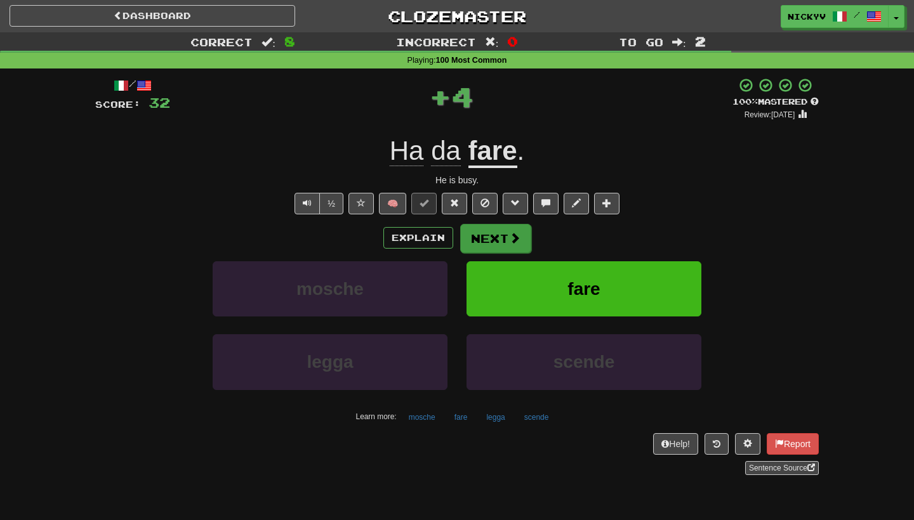
click at [487, 232] on button "Next" at bounding box center [495, 238] width 71 height 29
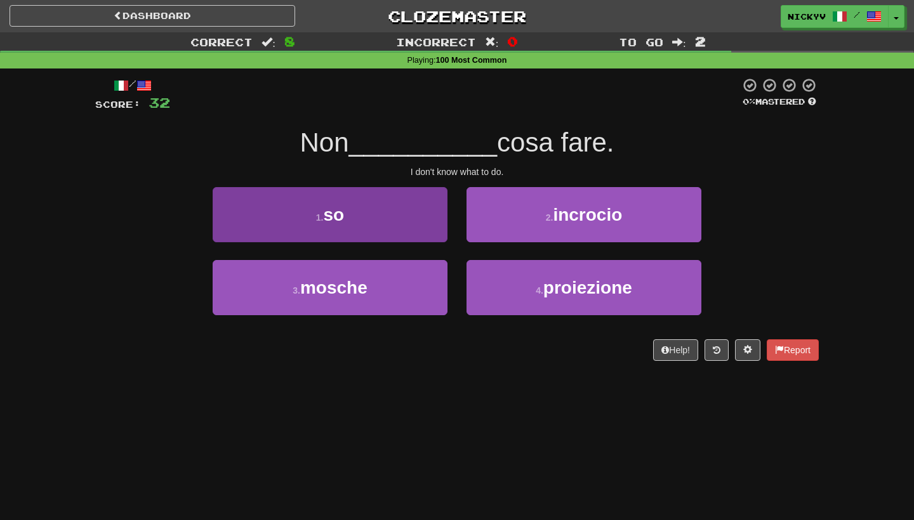
click at [416, 229] on button "1 . so" at bounding box center [330, 214] width 235 height 55
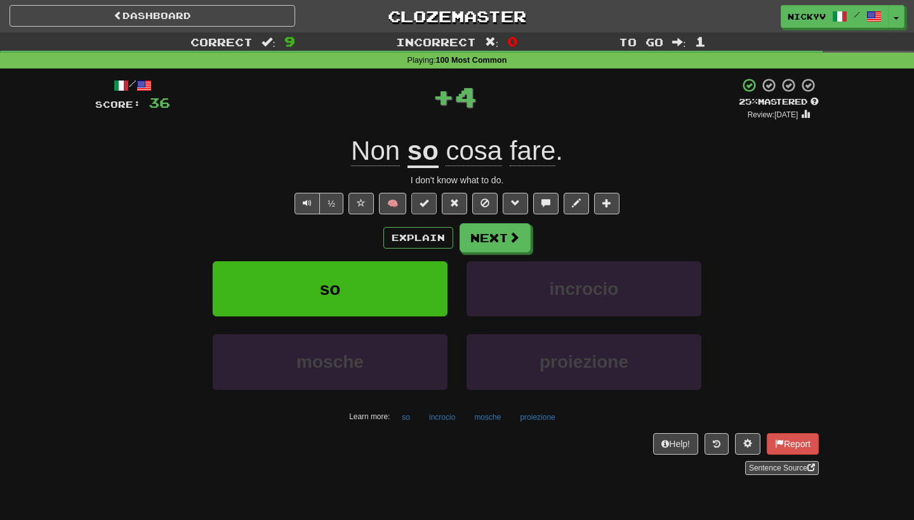
click at [419, 204] on button at bounding box center [423, 204] width 25 height 22
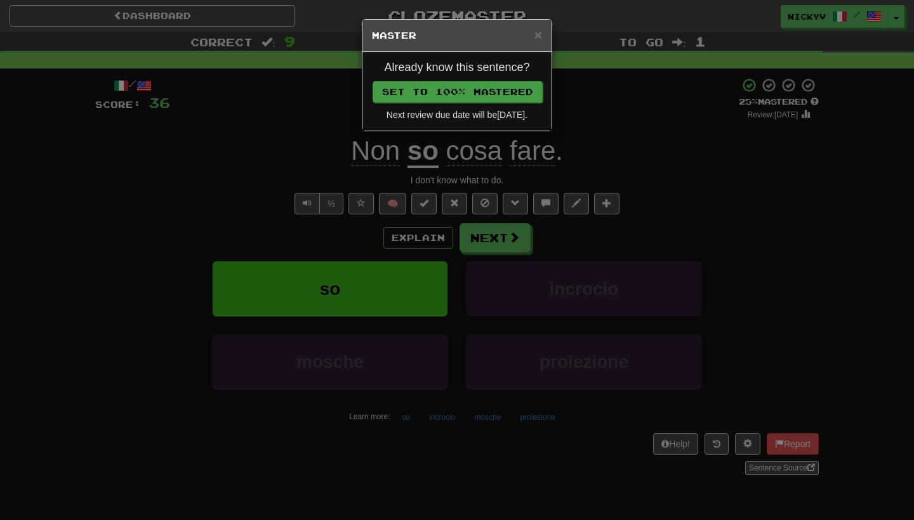
click at [484, 95] on button "Set to 100% Mastered" at bounding box center [457, 92] width 170 height 22
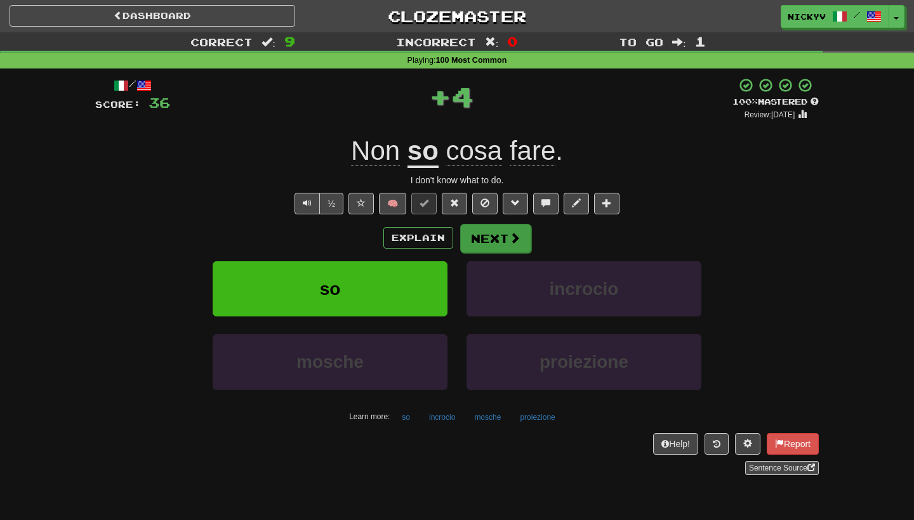
click at [482, 240] on button "Next" at bounding box center [495, 238] width 71 height 29
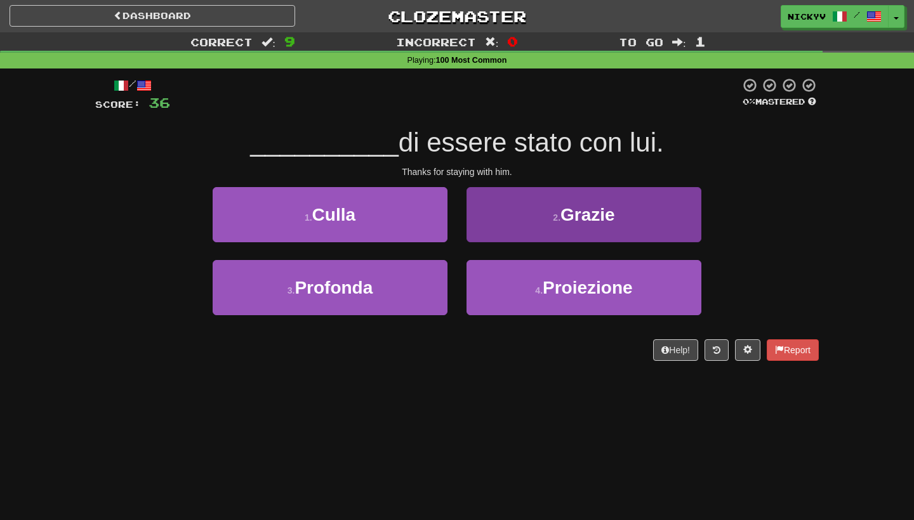
click at [532, 220] on button "2 . Grazie" at bounding box center [583, 214] width 235 height 55
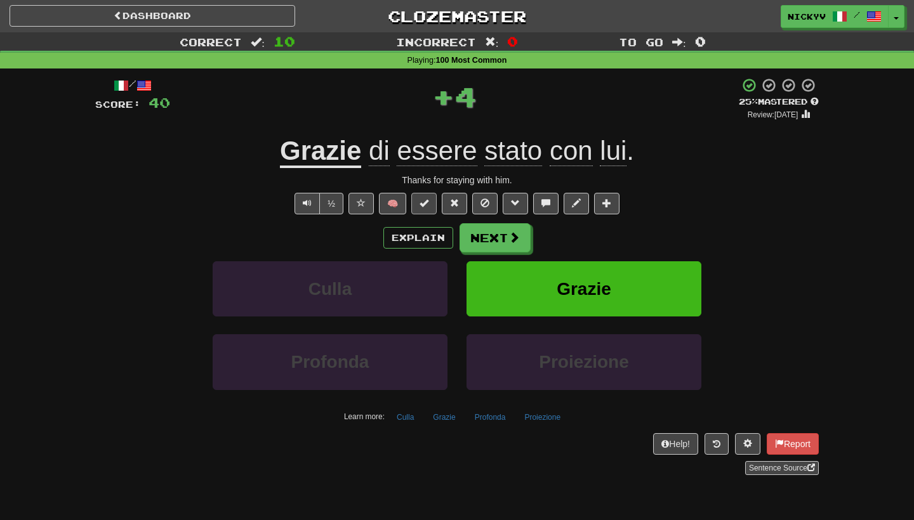
click at [428, 199] on span at bounding box center [423, 203] width 9 height 9
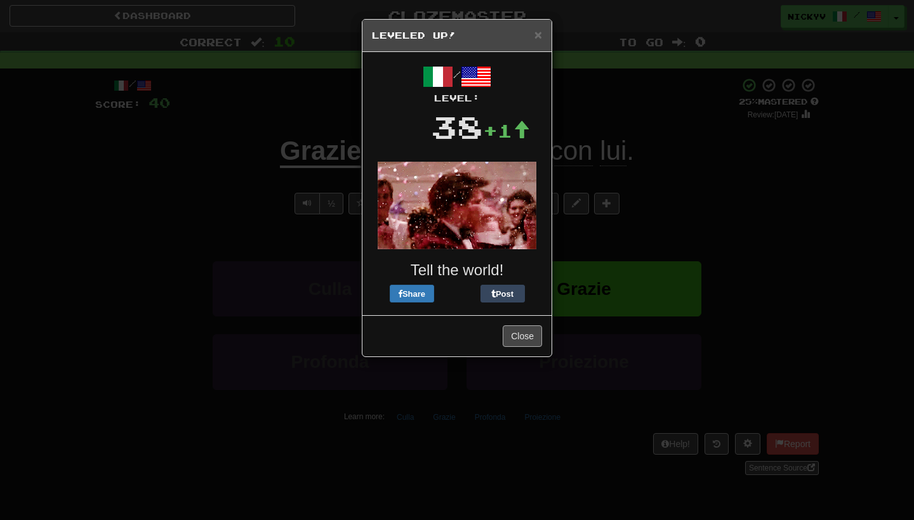
click at [520, 336] on button "Close" at bounding box center [522, 337] width 39 height 22
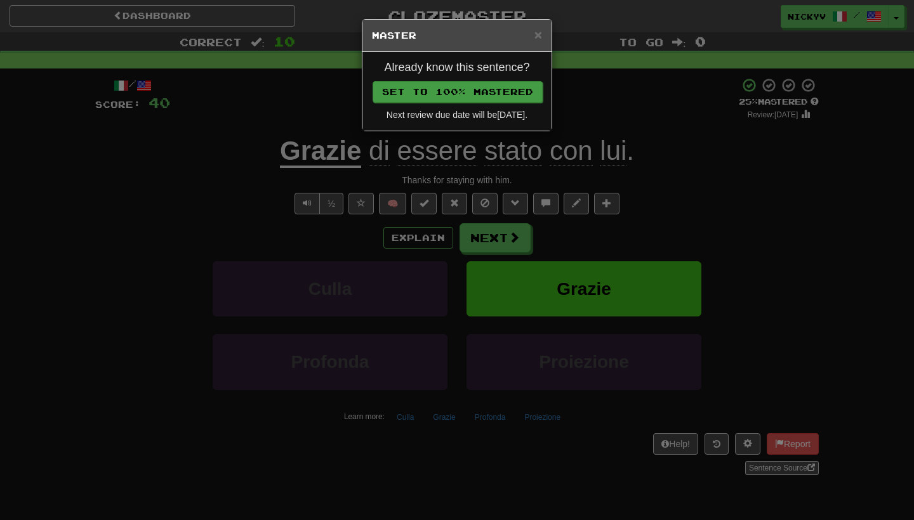
click at [482, 93] on button "Set to 100% Mastered" at bounding box center [457, 92] width 170 height 22
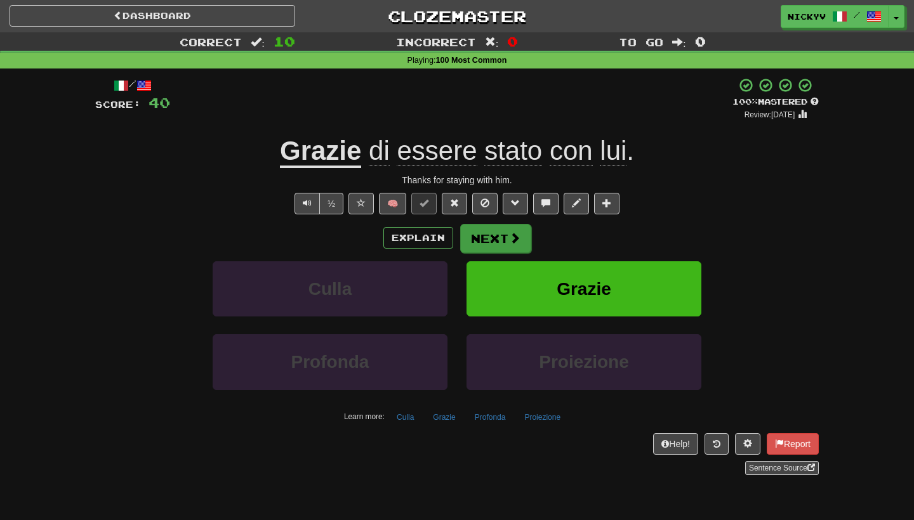
click at [481, 240] on button "Next" at bounding box center [495, 238] width 71 height 29
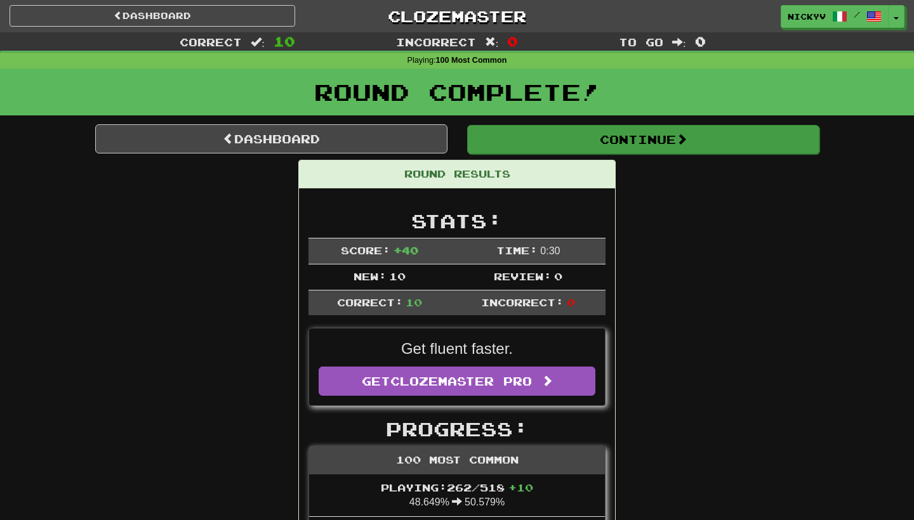
click at [551, 138] on button "Continue" at bounding box center [643, 139] width 352 height 29
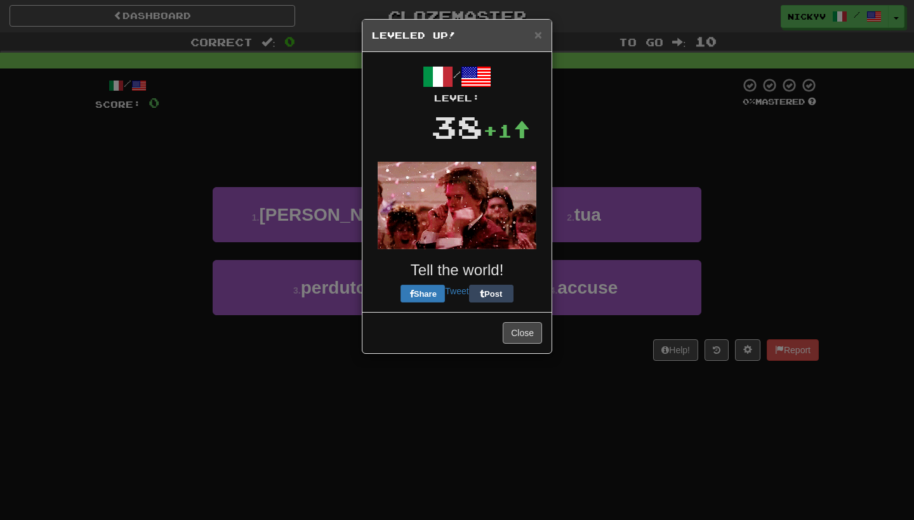
click at [529, 331] on button "Close" at bounding box center [522, 333] width 39 height 22
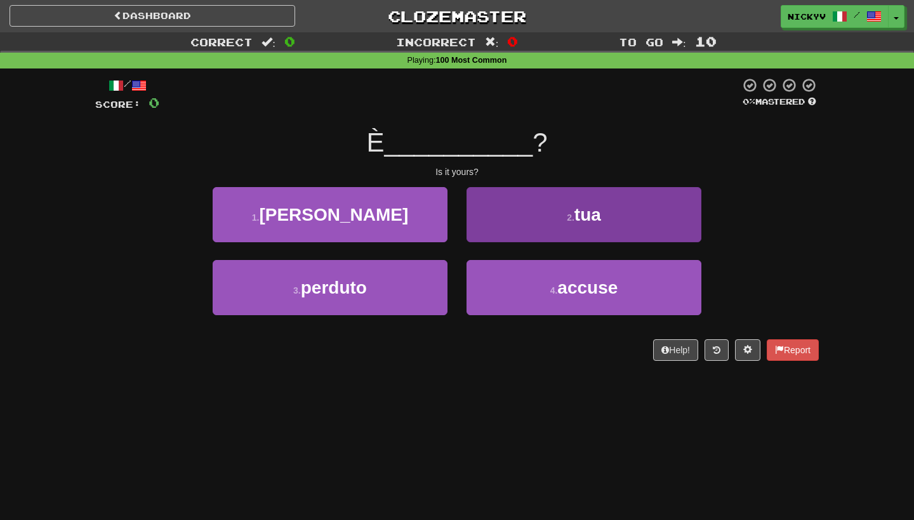
click at [538, 207] on button "2 . tua" at bounding box center [583, 214] width 235 height 55
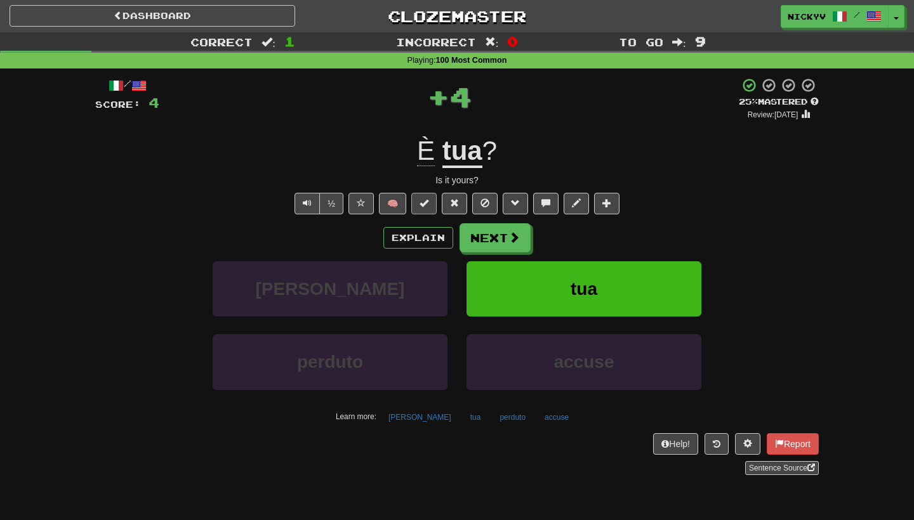
click at [435, 205] on button at bounding box center [423, 204] width 25 height 22
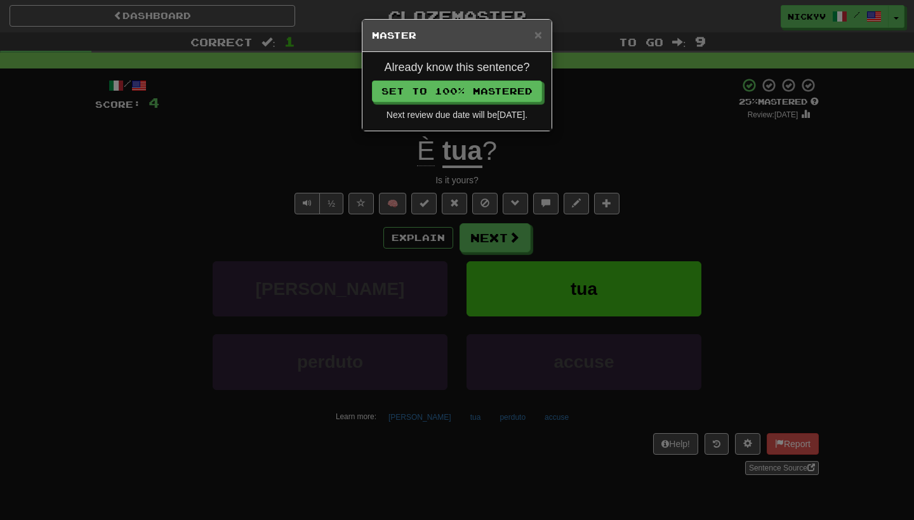
click at [496, 76] on div "Already know this sentence? Set to 100% Mastered Next review due date will be […" at bounding box center [456, 91] width 189 height 79
click at [496, 95] on button "Set to 100% Mastered" at bounding box center [457, 92] width 170 height 22
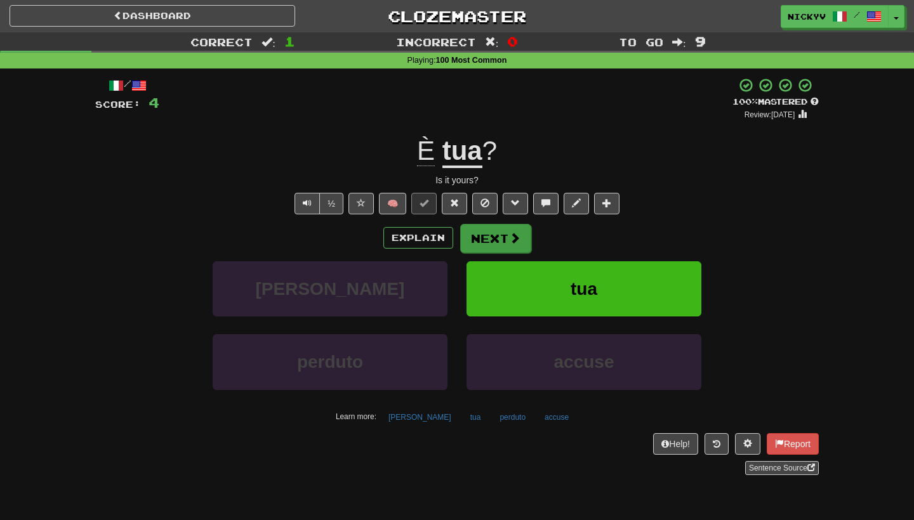
click at [475, 228] on button "Next" at bounding box center [495, 238] width 71 height 29
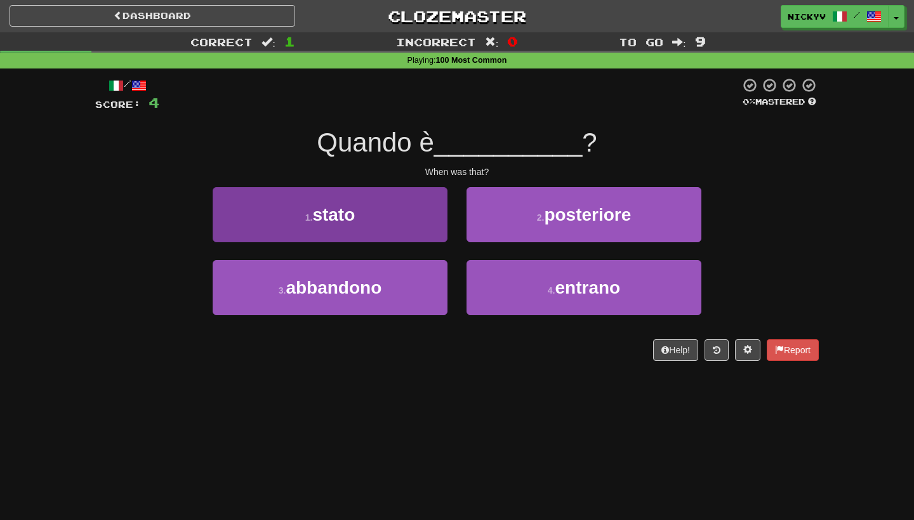
click at [407, 237] on button "1 . stato" at bounding box center [330, 214] width 235 height 55
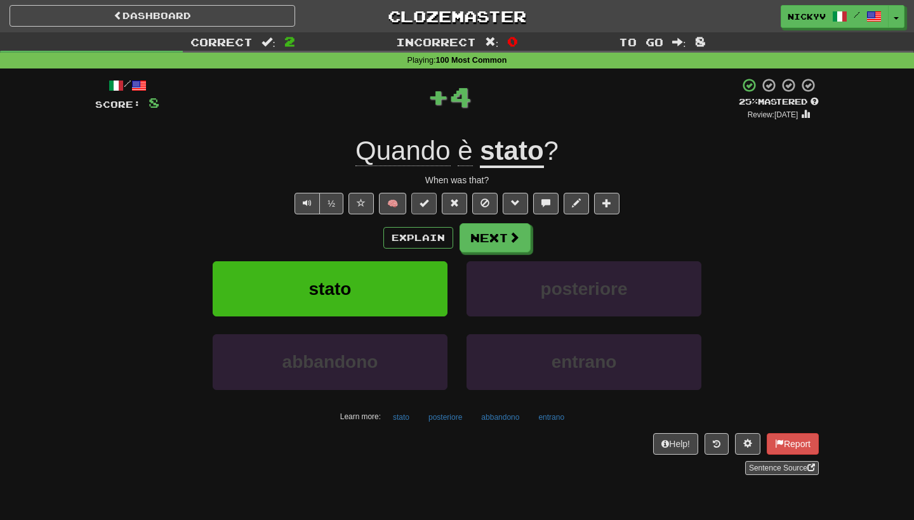
click at [429, 202] on button at bounding box center [423, 204] width 25 height 22
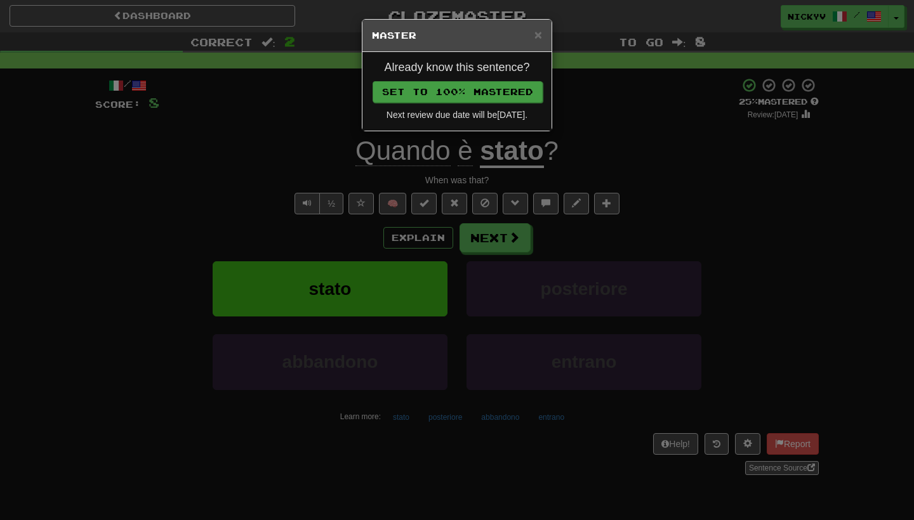
click at [484, 91] on button "Set to 100% Mastered" at bounding box center [457, 92] width 170 height 22
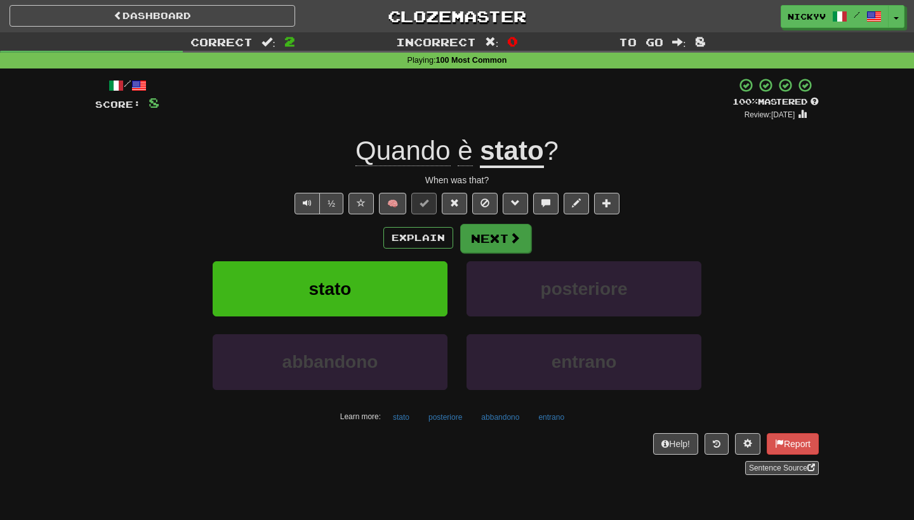
click at [489, 231] on button "Next" at bounding box center [495, 238] width 71 height 29
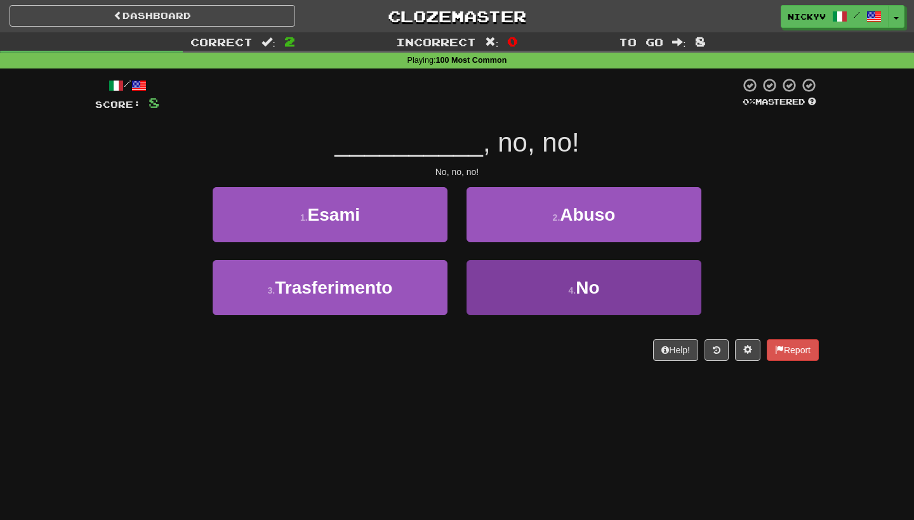
click at [503, 285] on button "4 . No" at bounding box center [583, 287] width 235 height 55
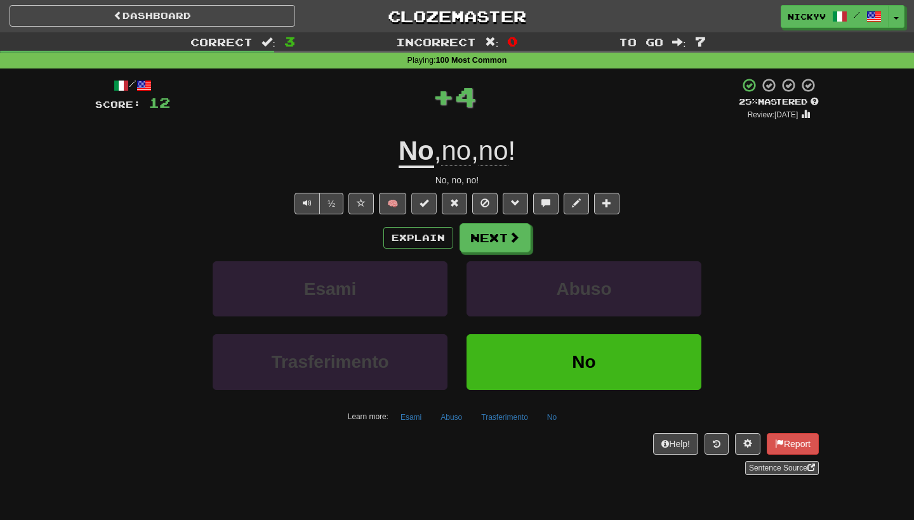
click at [421, 206] on span at bounding box center [423, 203] width 9 height 9
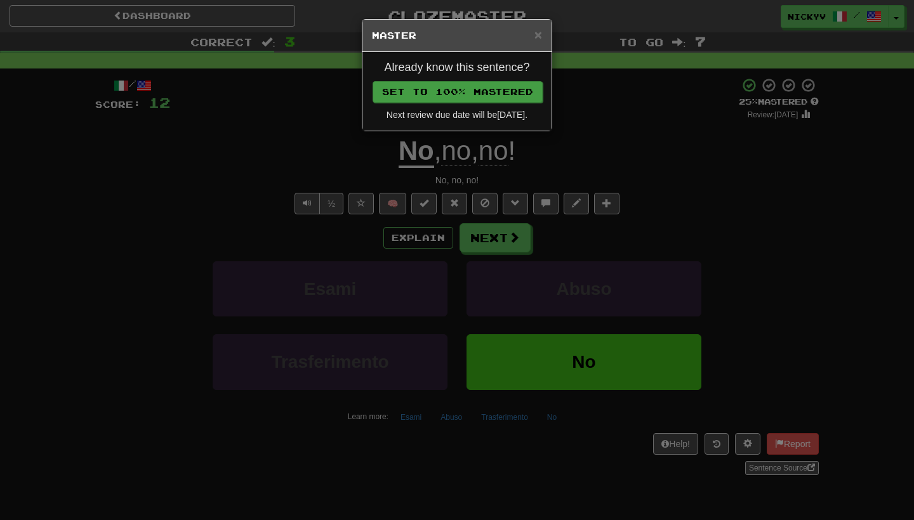
click at [486, 98] on button "Set to 100% Mastered" at bounding box center [457, 92] width 170 height 22
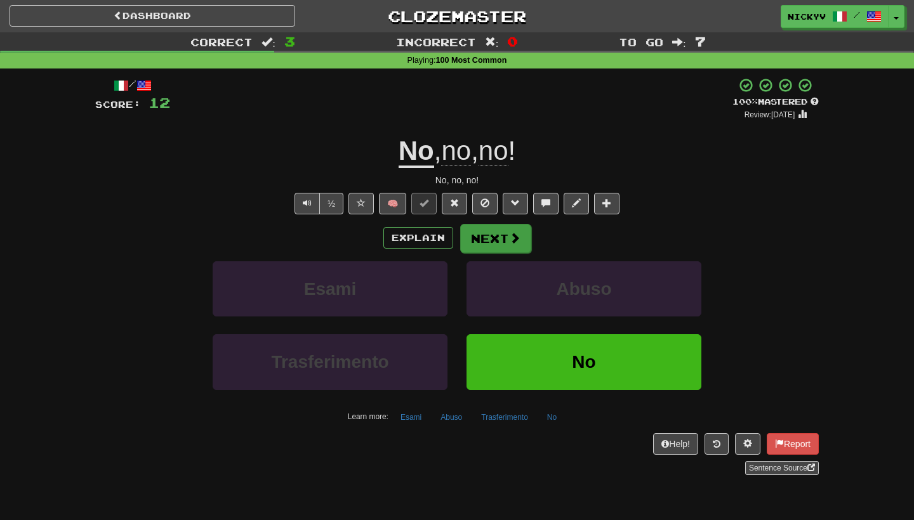
click at [482, 233] on button "Next" at bounding box center [495, 238] width 71 height 29
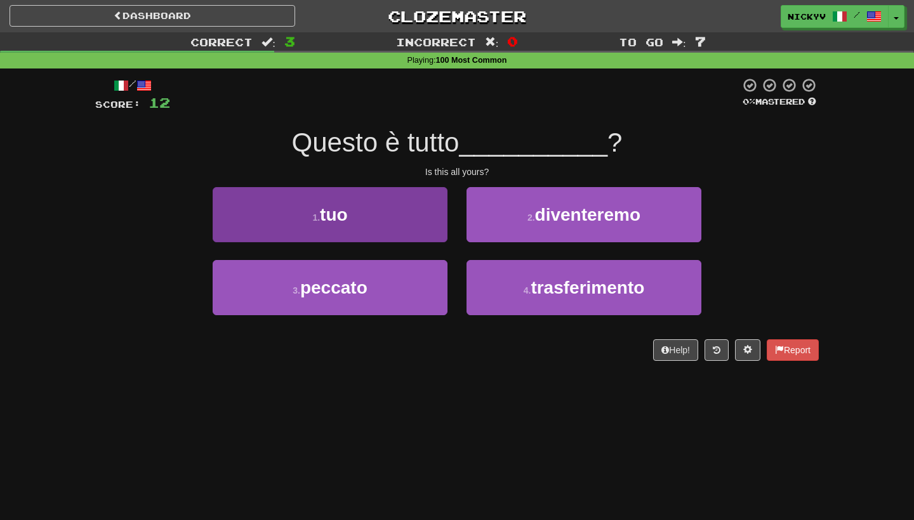
click at [379, 239] on button "1 . tuo" at bounding box center [330, 214] width 235 height 55
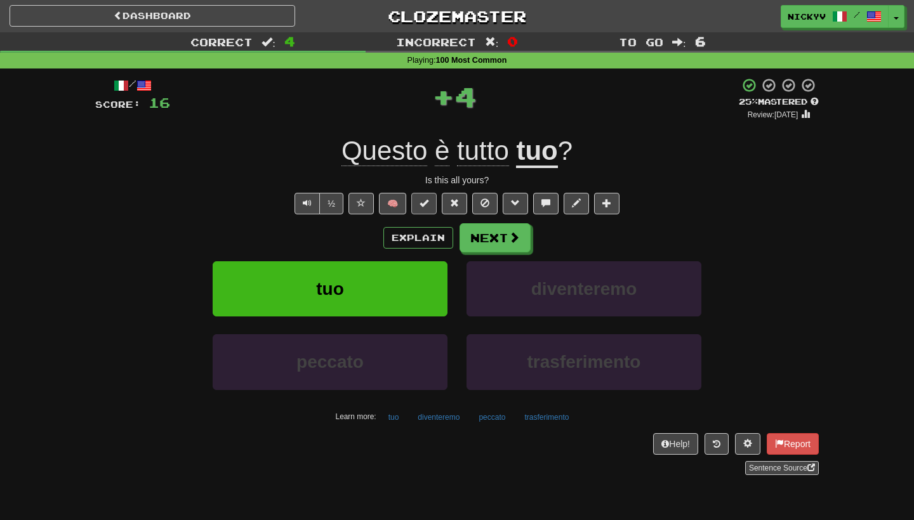
click at [425, 199] on span at bounding box center [423, 203] width 9 height 9
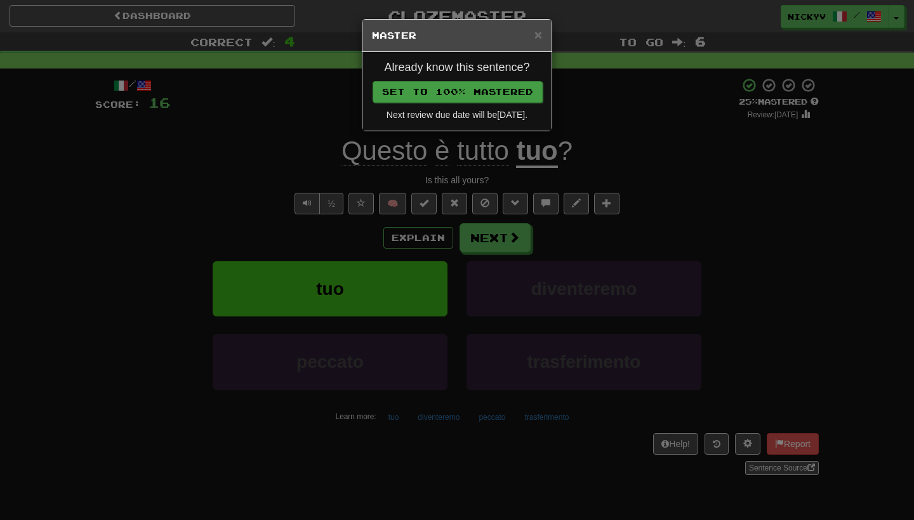
click at [468, 95] on button "Set to 100% Mastered" at bounding box center [457, 92] width 170 height 22
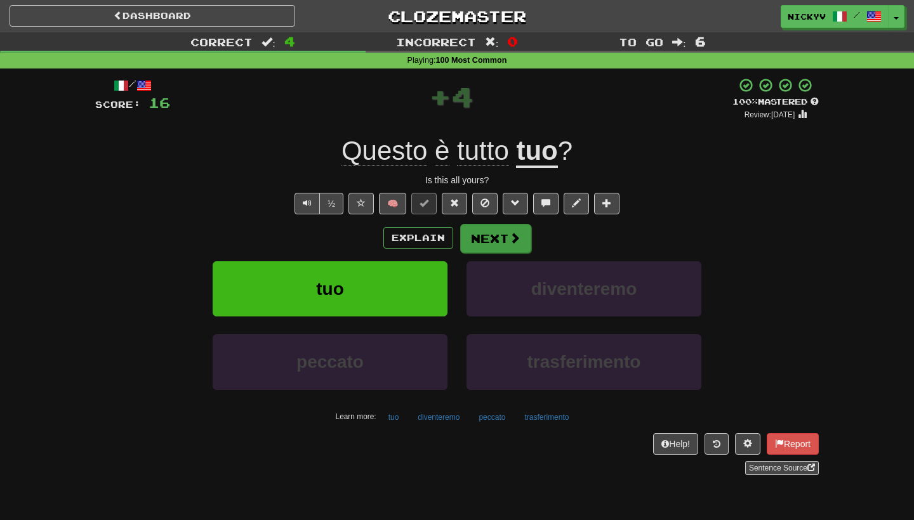
click at [489, 228] on button "Next" at bounding box center [495, 238] width 71 height 29
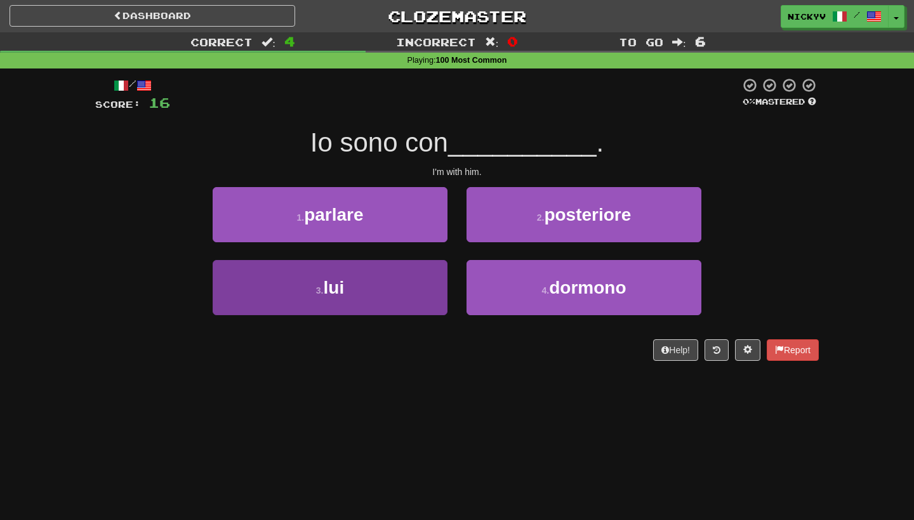
click at [379, 280] on button "3 . lui" at bounding box center [330, 287] width 235 height 55
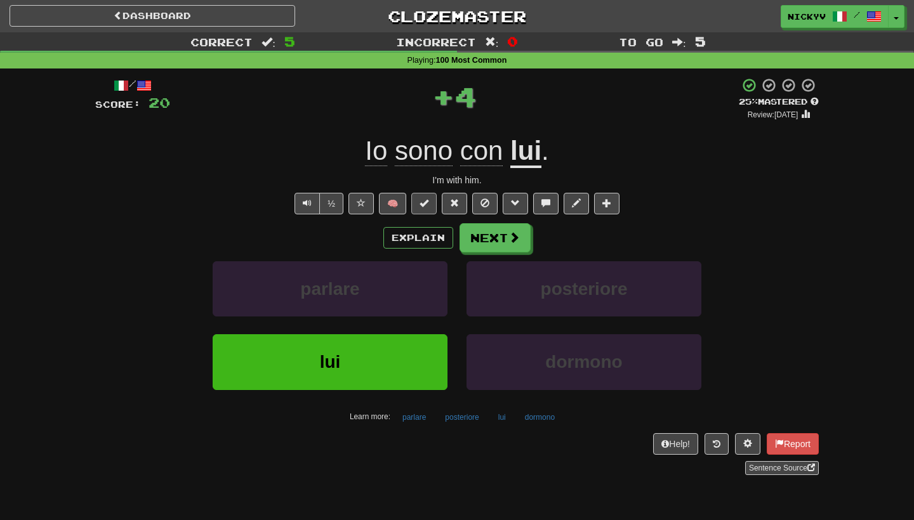
click at [420, 201] on span at bounding box center [423, 203] width 9 height 9
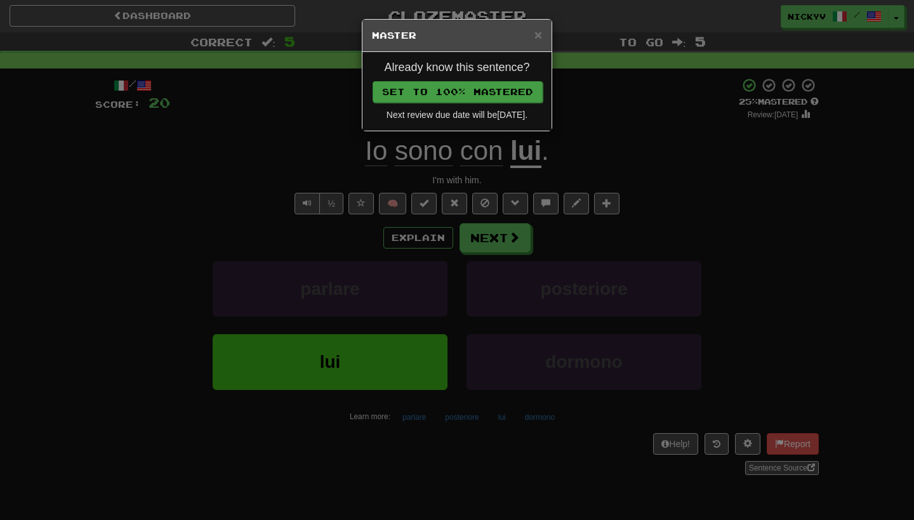
click at [495, 84] on button "Set to 100% Mastered" at bounding box center [457, 92] width 170 height 22
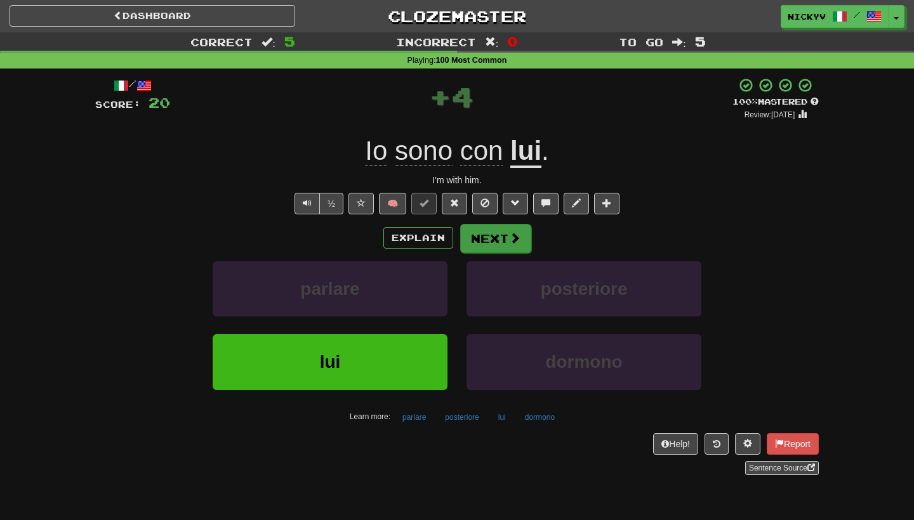
click at [501, 244] on button "Next" at bounding box center [495, 238] width 71 height 29
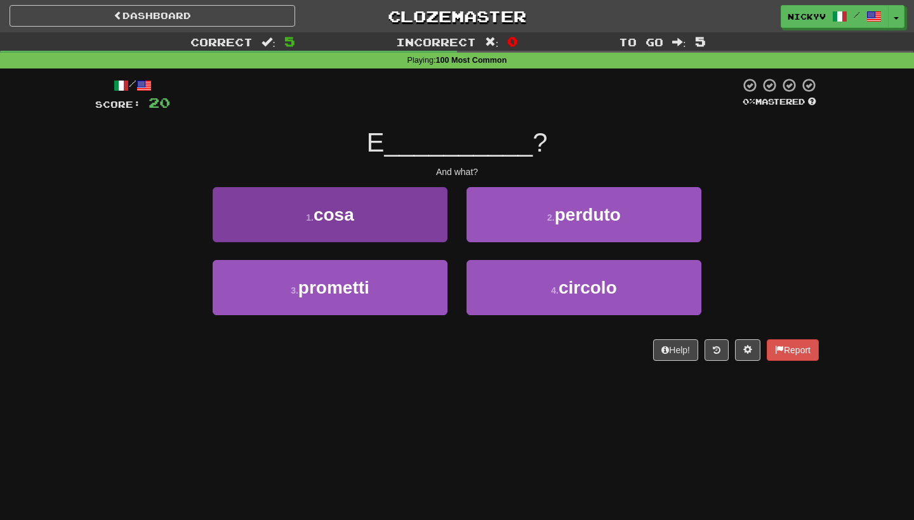
click at [418, 223] on button "1 . cosa" at bounding box center [330, 214] width 235 height 55
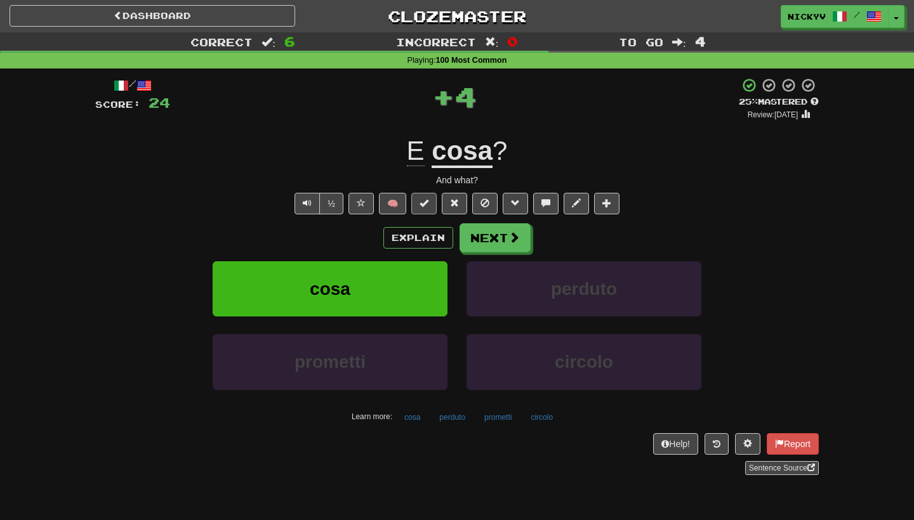
click at [421, 200] on span at bounding box center [423, 203] width 9 height 9
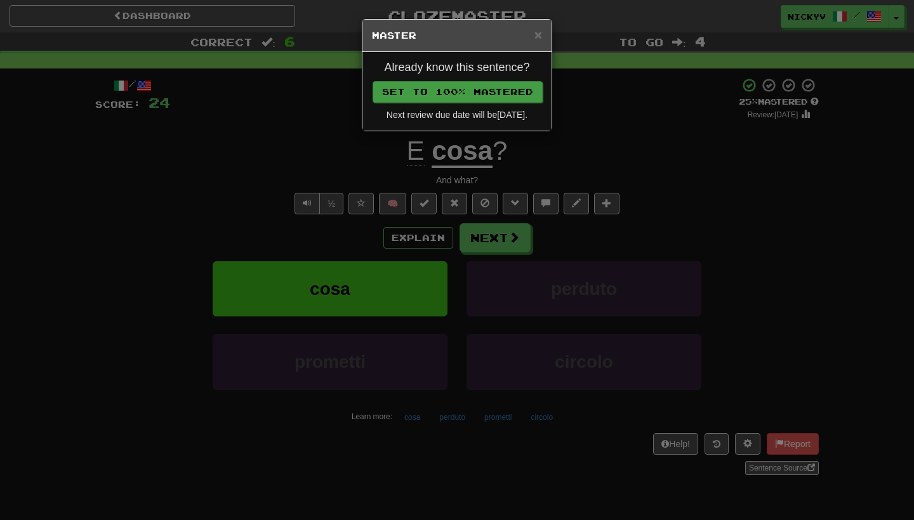
click at [483, 95] on button "Set to 100% Mastered" at bounding box center [457, 92] width 170 height 22
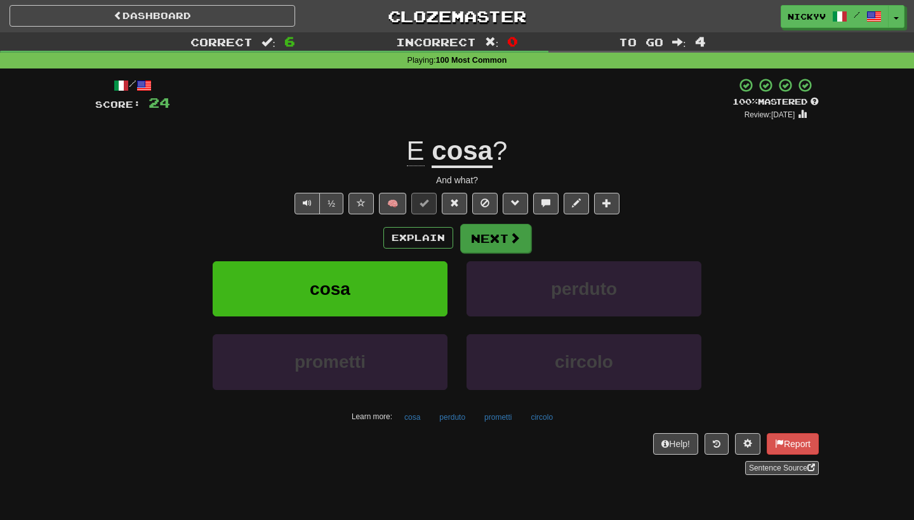
click at [477, 231] on button "Next" at bounding box center [495, 238] width 71 height 29
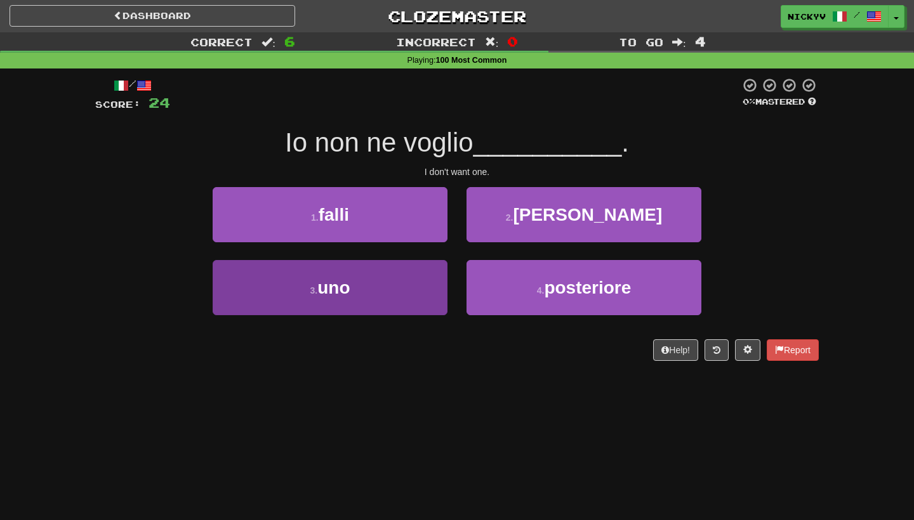
click at [400, 281] on button "3 . uno" at bounding box center [330, 287] width 235 height 55
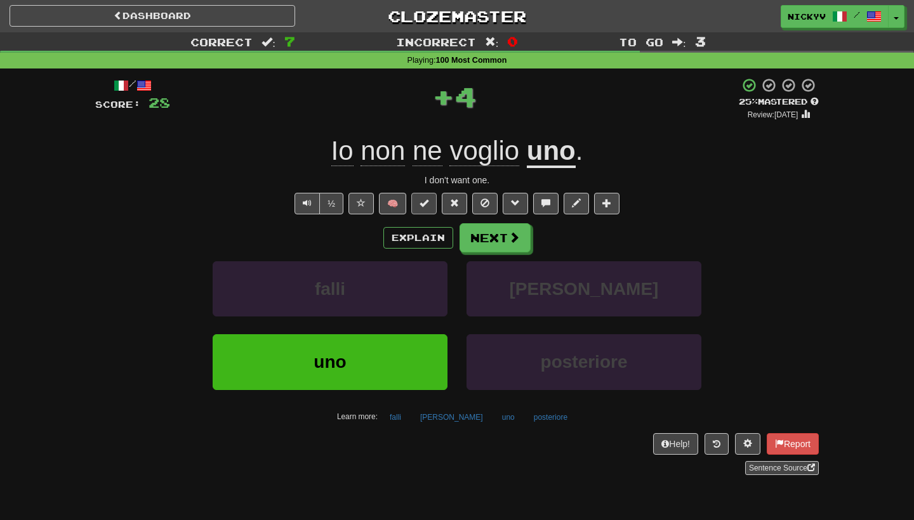
click at [433, 199] on button at bounding box center [423, 204] width 25 height 22
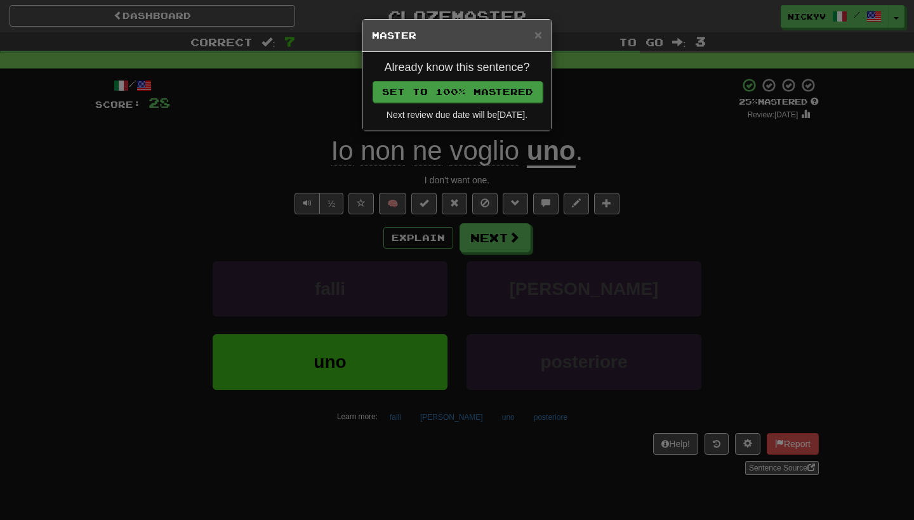
click at [505, 90] on button "Set to 100% Mastered" at bounding box center [457, 92] width 170 height 22
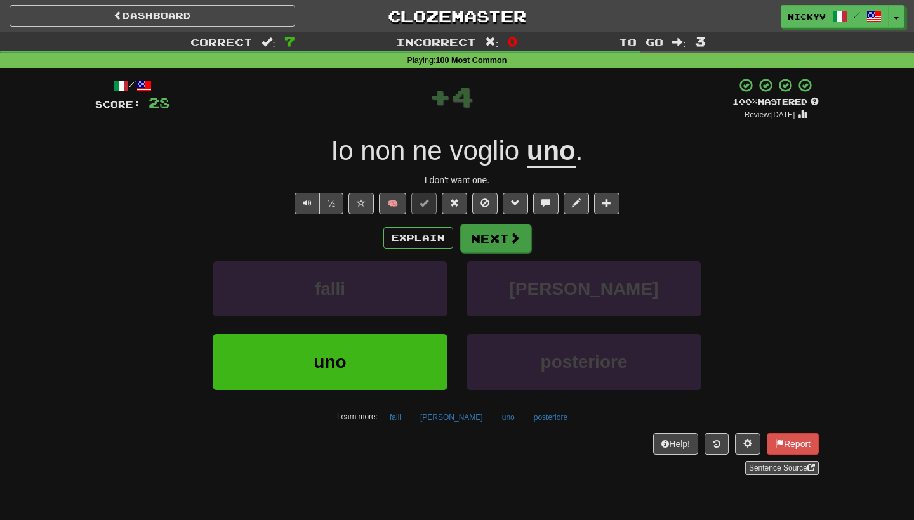
click at [485, 237] on button "Next" at bounding box center [495, 238] width 71 height 29
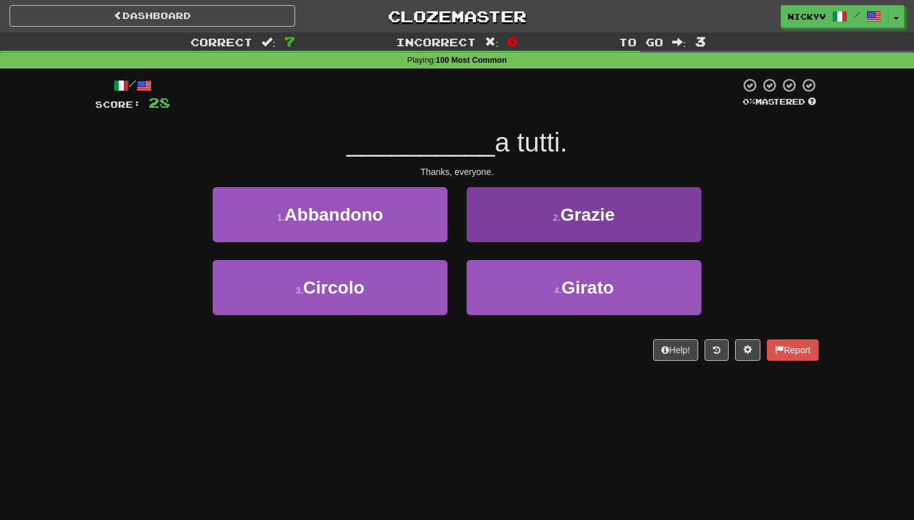
click at [523, 213] on button "2 . Grazie" at bounding box center [583, 214] width 235 height 55
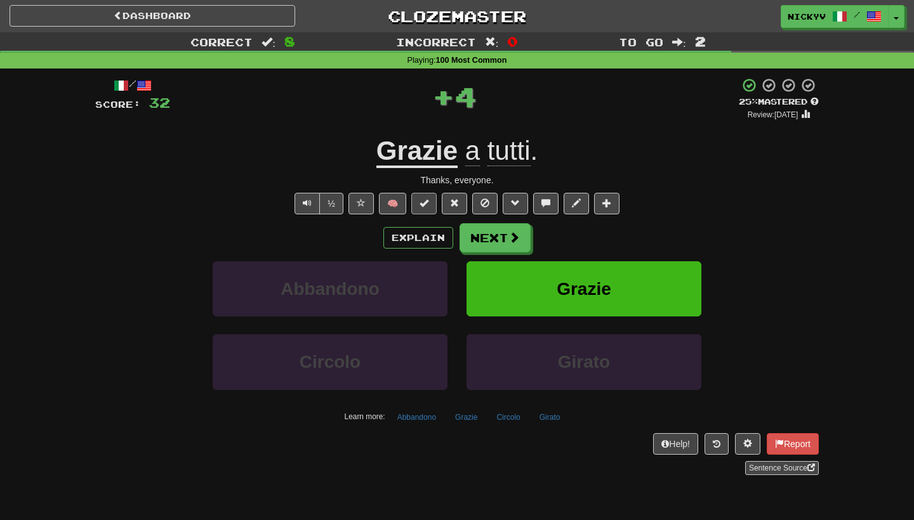
click at [427, 202] on span at bounding box center [423, 203] width 9 height 9
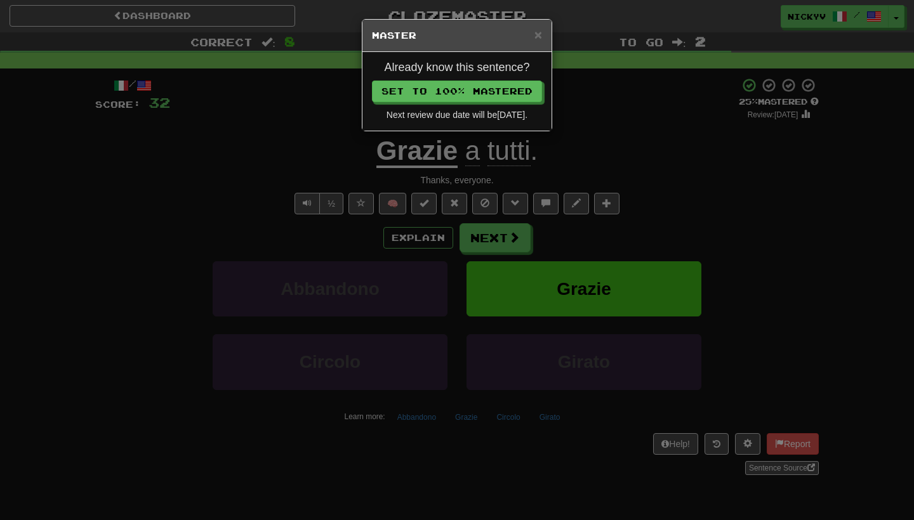
click at [454, 102] on div "Already know this sentence? Set to 100% Mastered Next review due date will be […" at bounding box center [456, 91] width 189 height 79
click at [454, 92] on button "Set to 100% Mastered" at bounding box center [457, 92] width 170 height 22
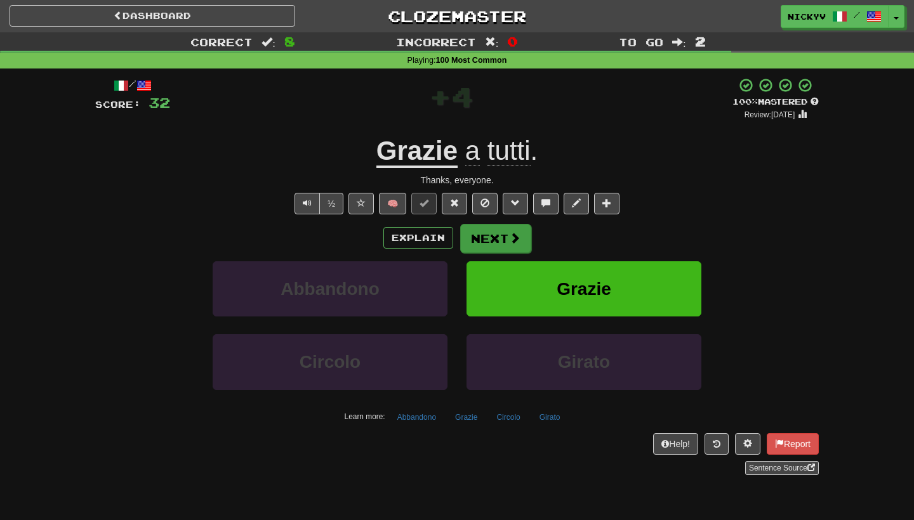
click at [468, 231] on button "Next" at bounding box center [495, 238] width 71 height 29
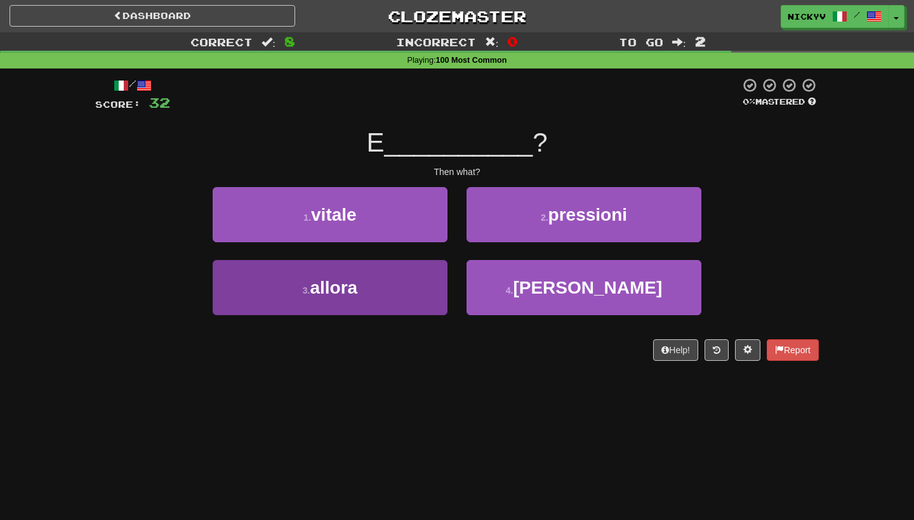
click at [409, 275] on button "3 . allora" at bounding box center [330, 287] width 235 height 55
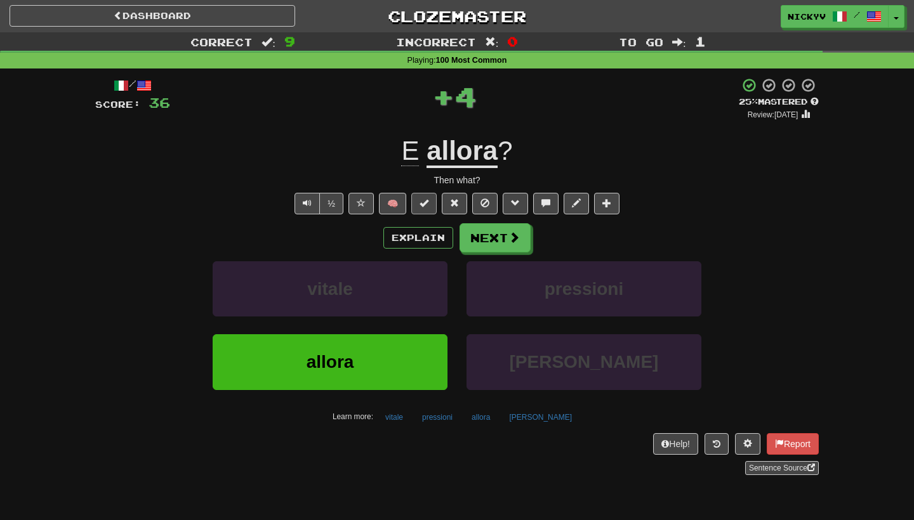
click at [433, 209] on button at bounding box center [423, 204] width 25 height 22
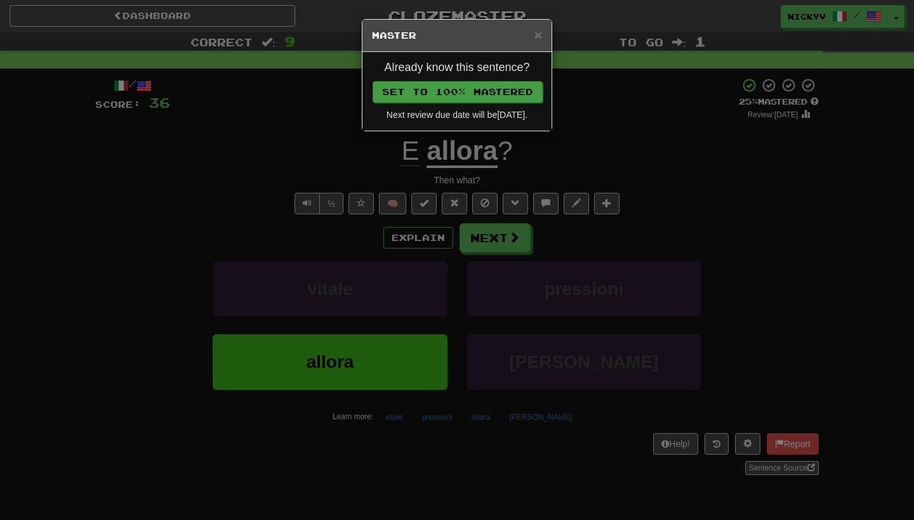
click at [457, 94] on button "Set to 100% Mastered" at bounding box center [457, 92] width 170 height 22
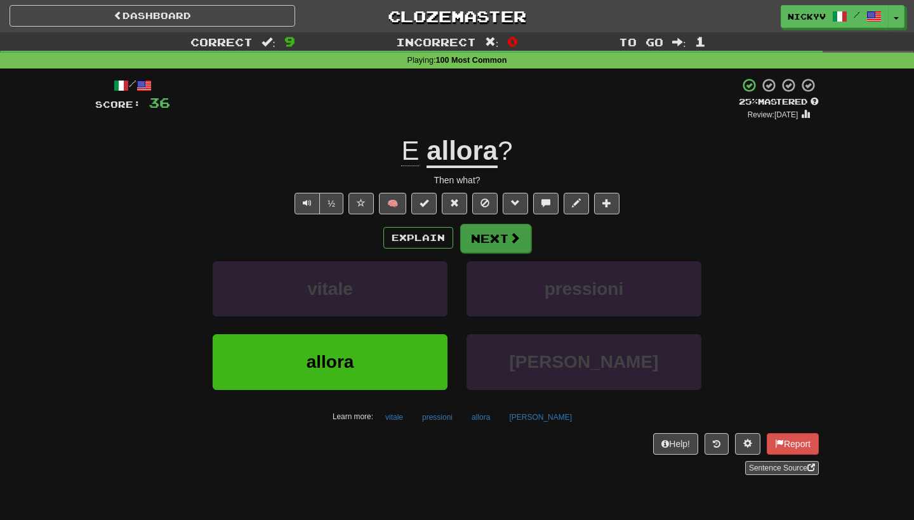
click at [475, 234] on button "Next" at bounding box center [495, 238] width 71 height 29
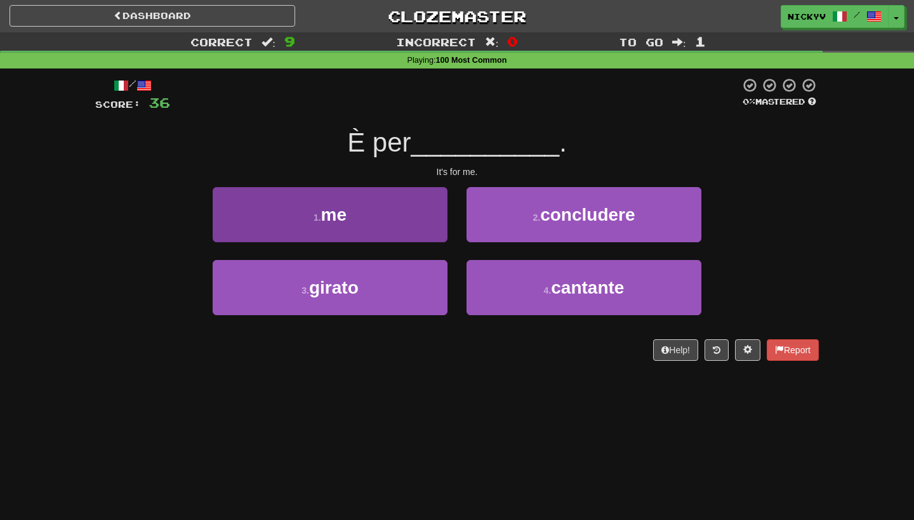
click at [432, 223] on button "1 . me" at bounding box center [330, 214] width 235 height 55
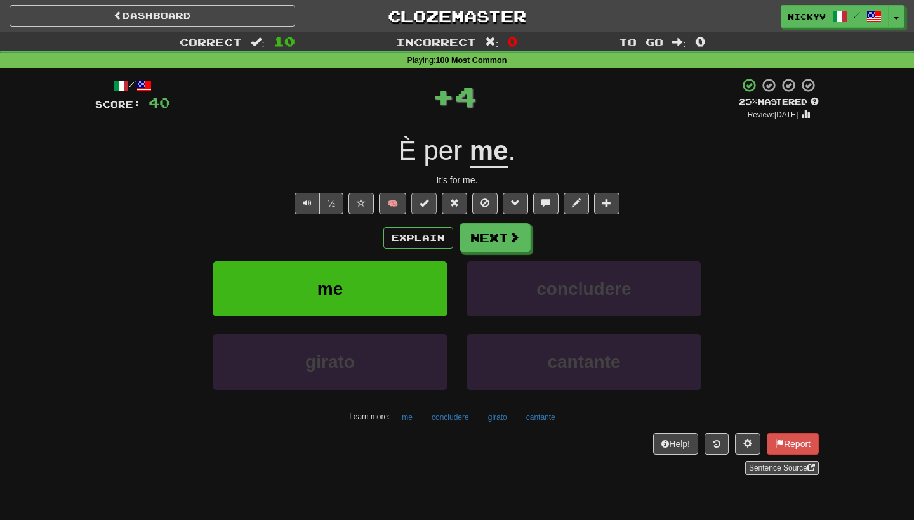
click at [423, 206] on span at bounding box center [423, 203] width 9 height 9
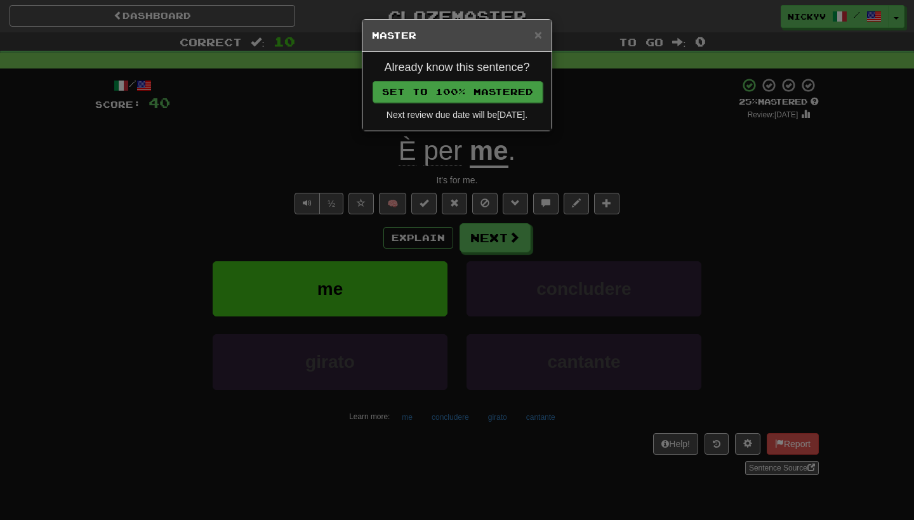
click at [481, 91] on button "Set to 100% Mastered" at bounding box center [457, 92] width 170 height 22
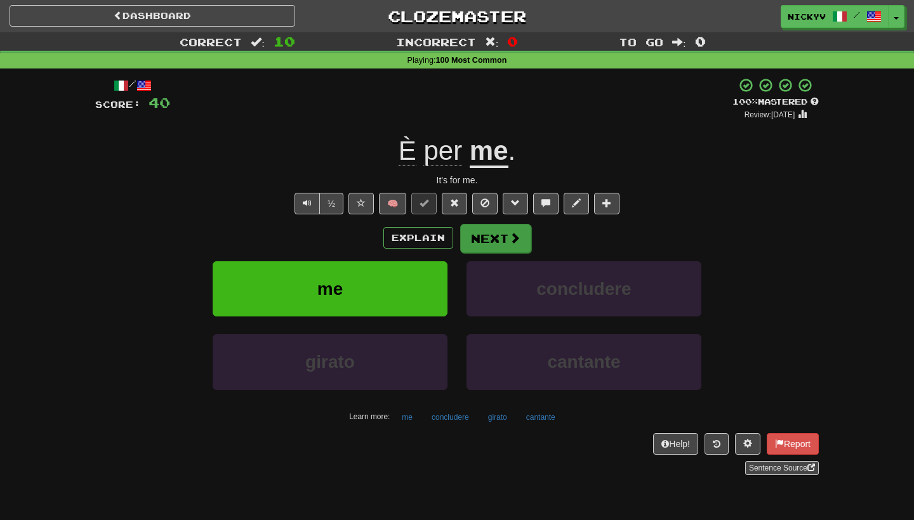
click at [476, 230] on button "Next" at bounding box center [495, 238] width 71 height 29
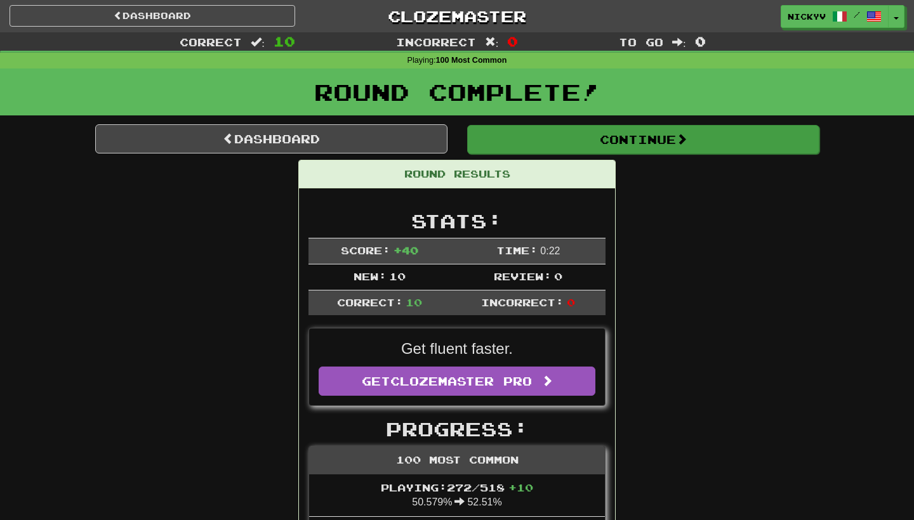
click at [520, 136] on button "Continue" at bounding box center [643, 139] width 352 height 29
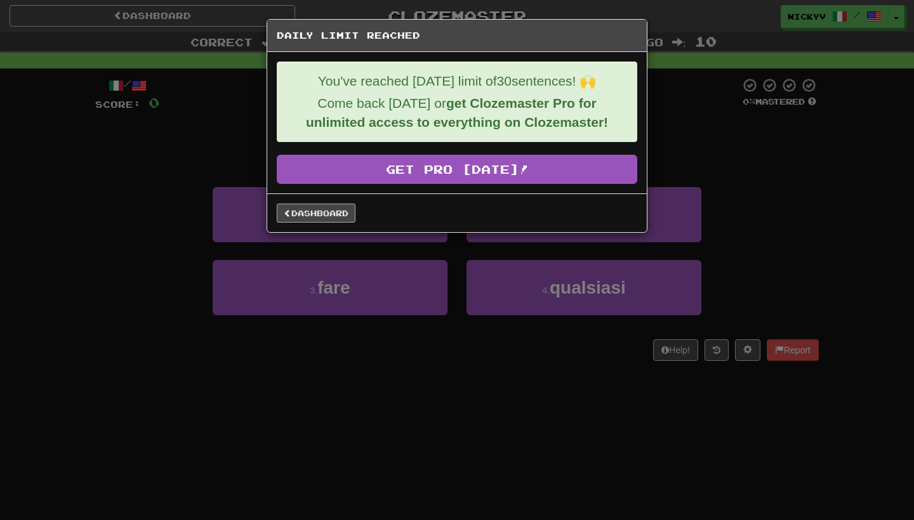
click at [319, 218] on link "Dashboard" at bounding box center [316, 213] width 79 height 19
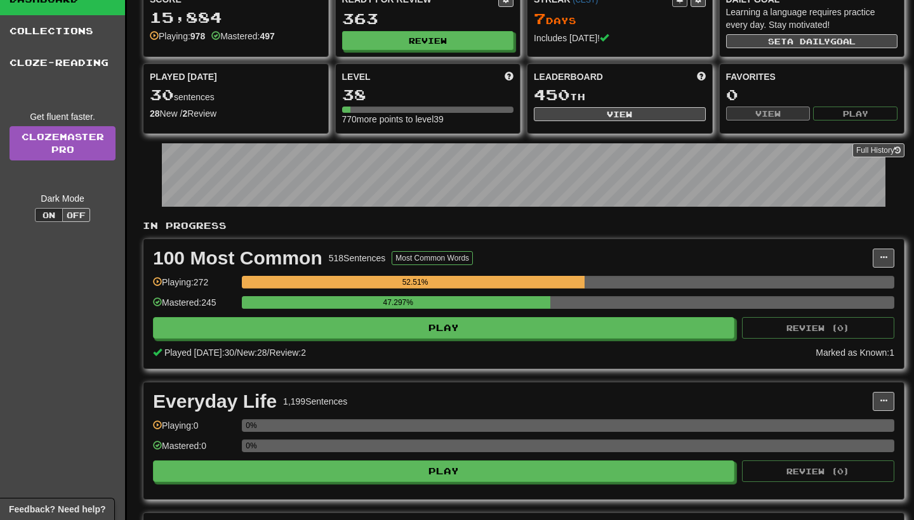
scroll to position [86, 0]
